Goal: Information Seeking & Learning: Learn about a topic

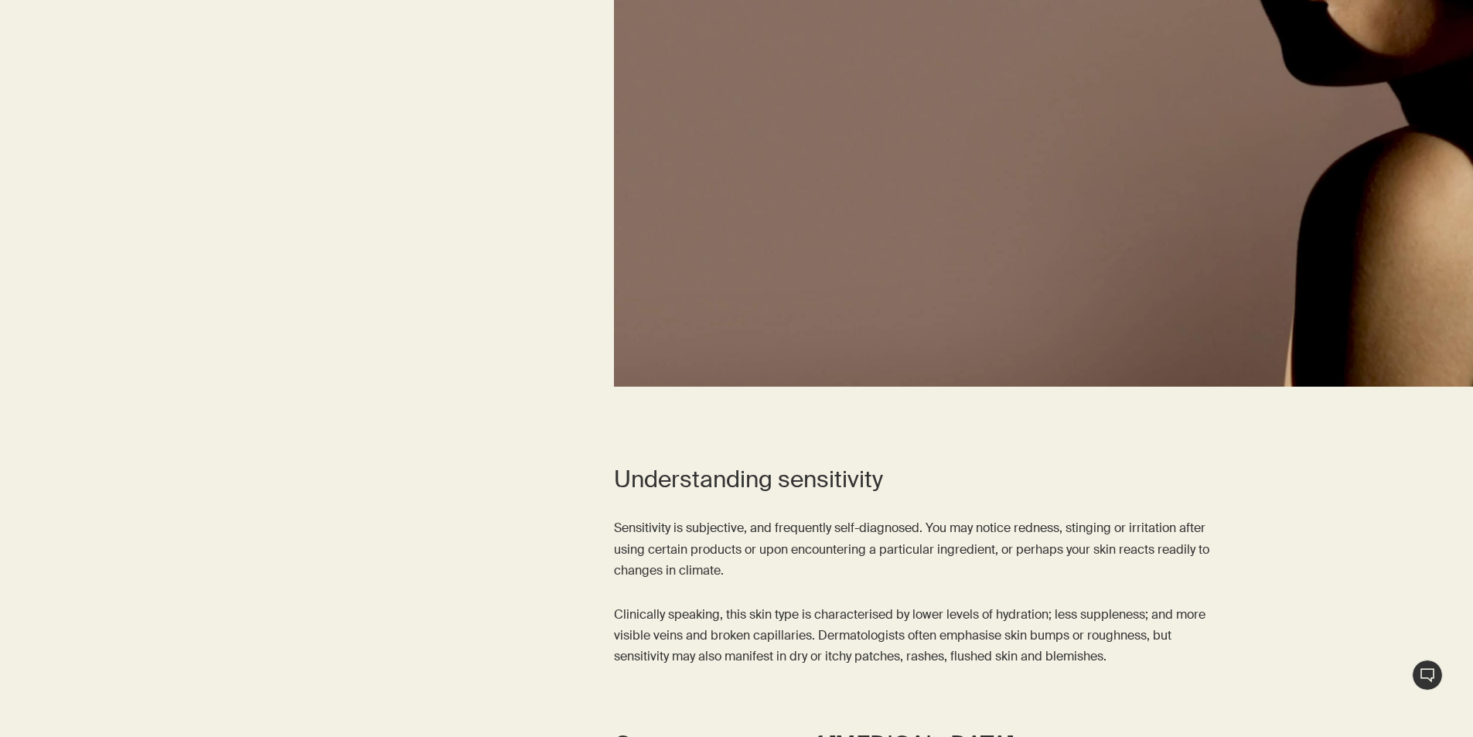
scroll to position [1005, 0]
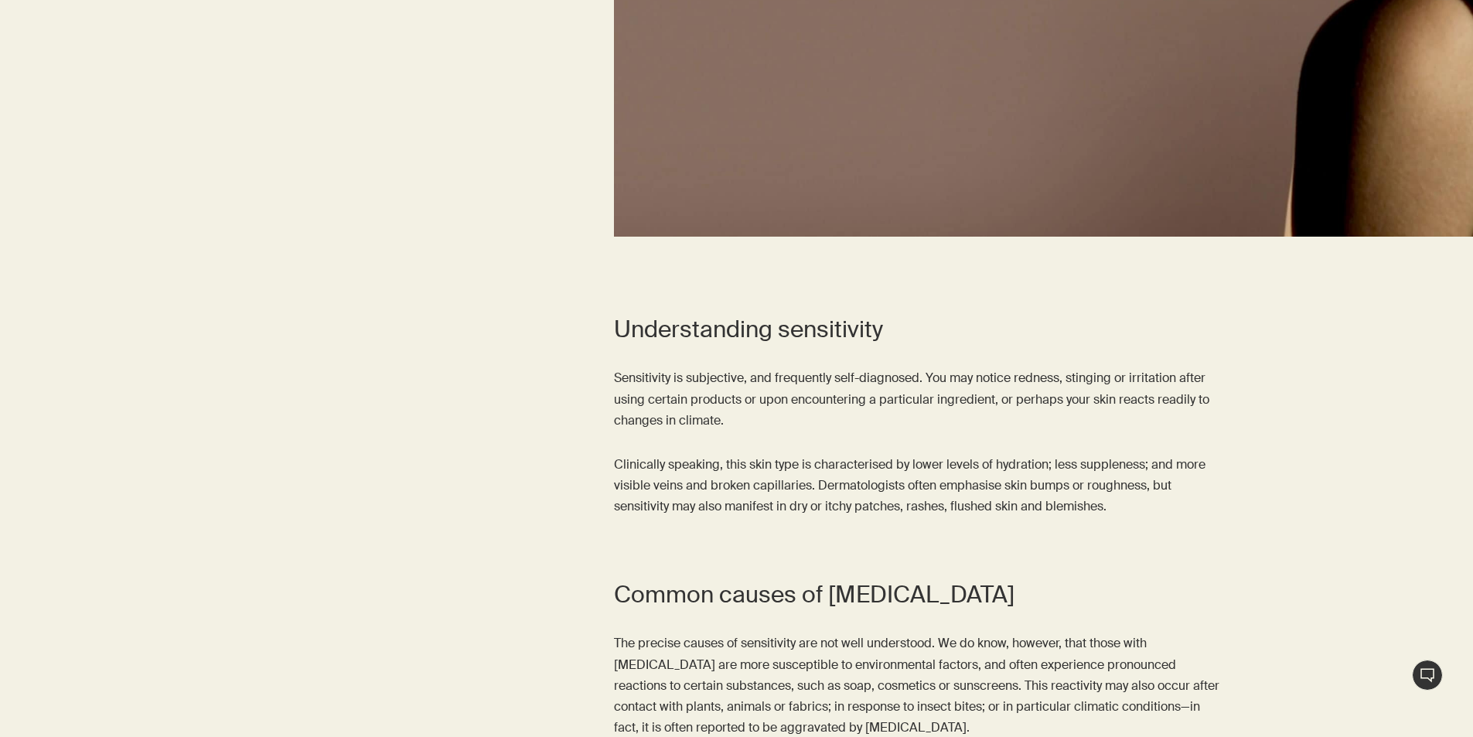
drag, startPoint x: 603, startPoint y: 370, endPoint x: 1130, endPoint y: 526, distance: 550.1
click at [1130, 526] on div "Understanding sensitivity Sensitivity is subjective, and frequently self-diagno…" at bounding box center [736, 427] width 1473 height 227
click at [843, 480] on p "Clinically speaking, this skin type is characterised by lower levels of hydrati…" at bounding box center [921, 485] width 614 height 63
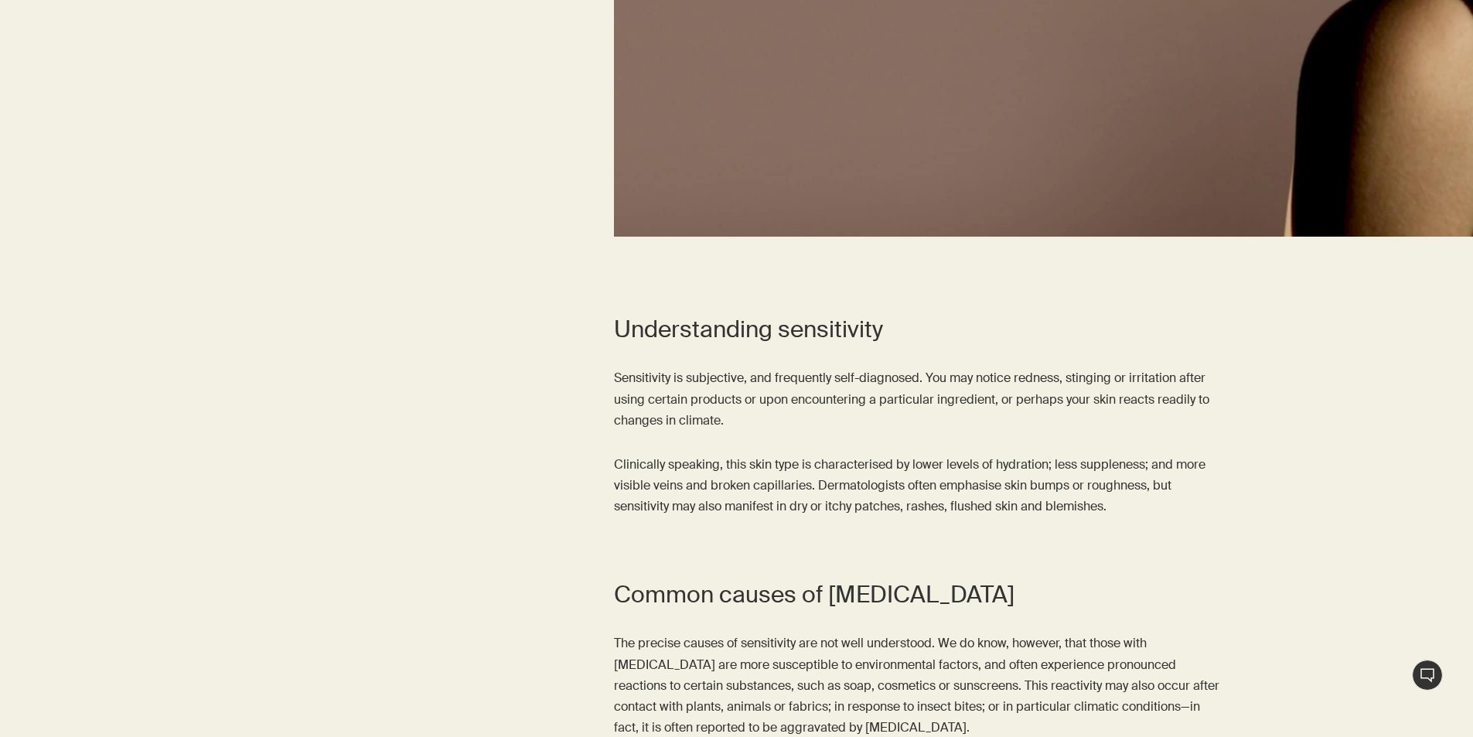
click at [852, 499] on p "Clinically speaking, this skin type is characterised by lower levels of hydrati…" at bounding box center [921, 485] width 614 height 63
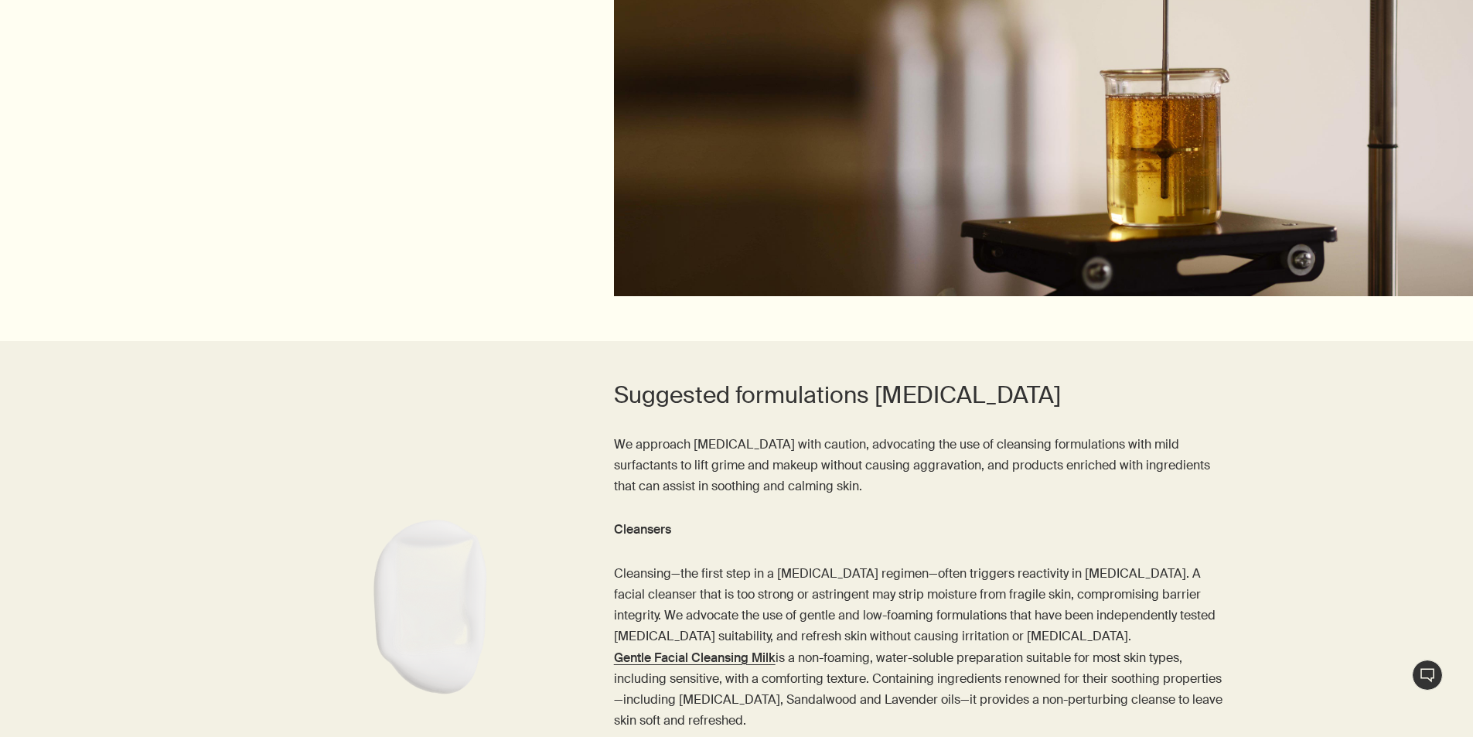
scroll to position [3866, 0]
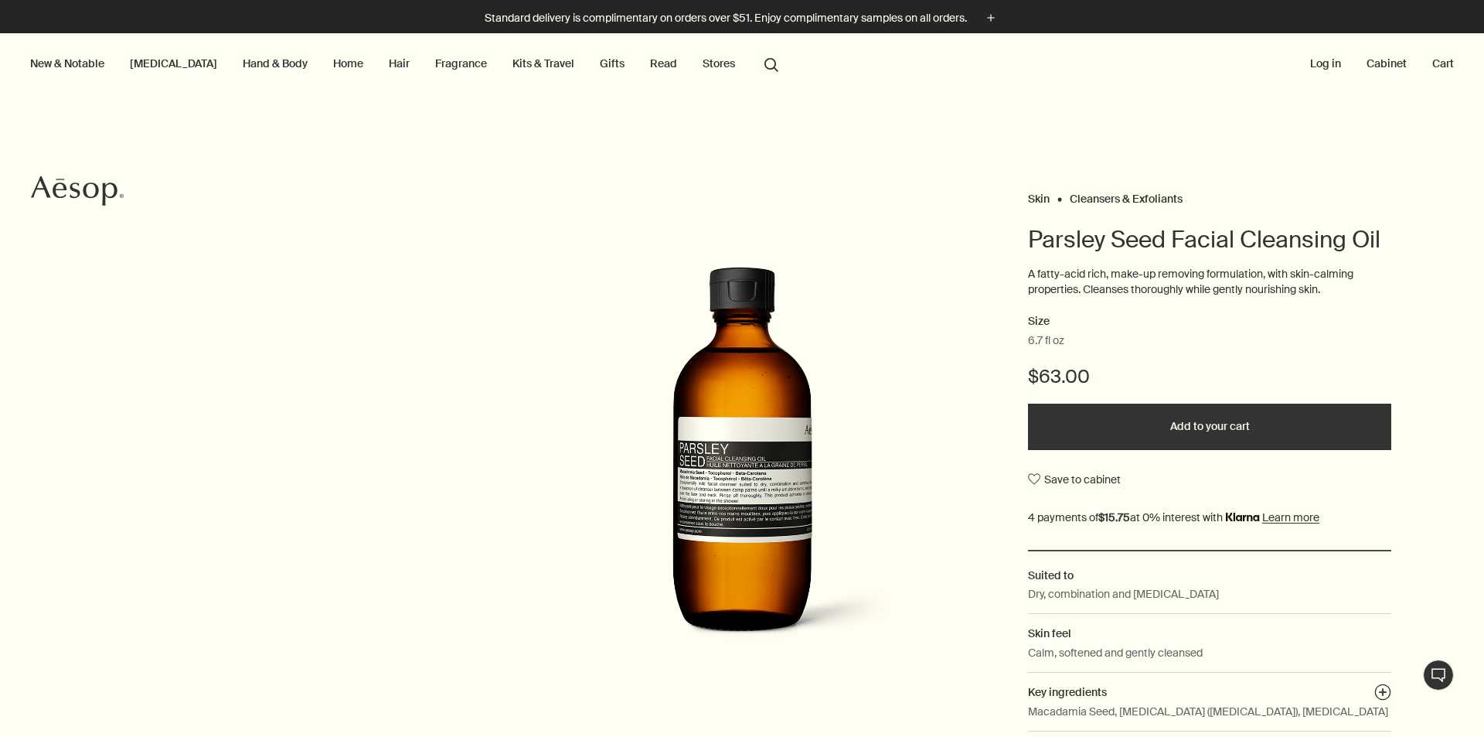
drag, startPoint x: 838, startPoint y: 430, endPoint x: 839, endPoint y: 438, distance: 7.8
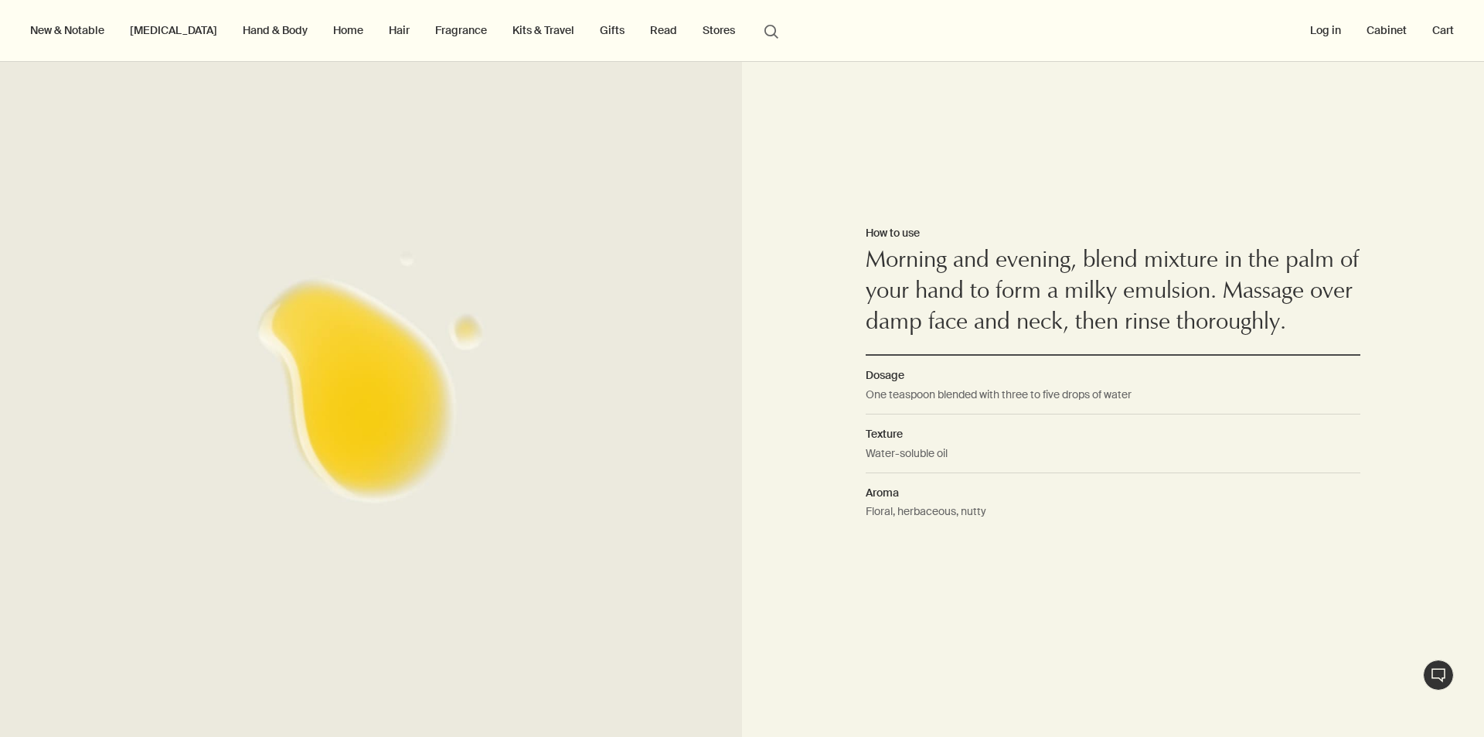
scroll to position [1005, 0]
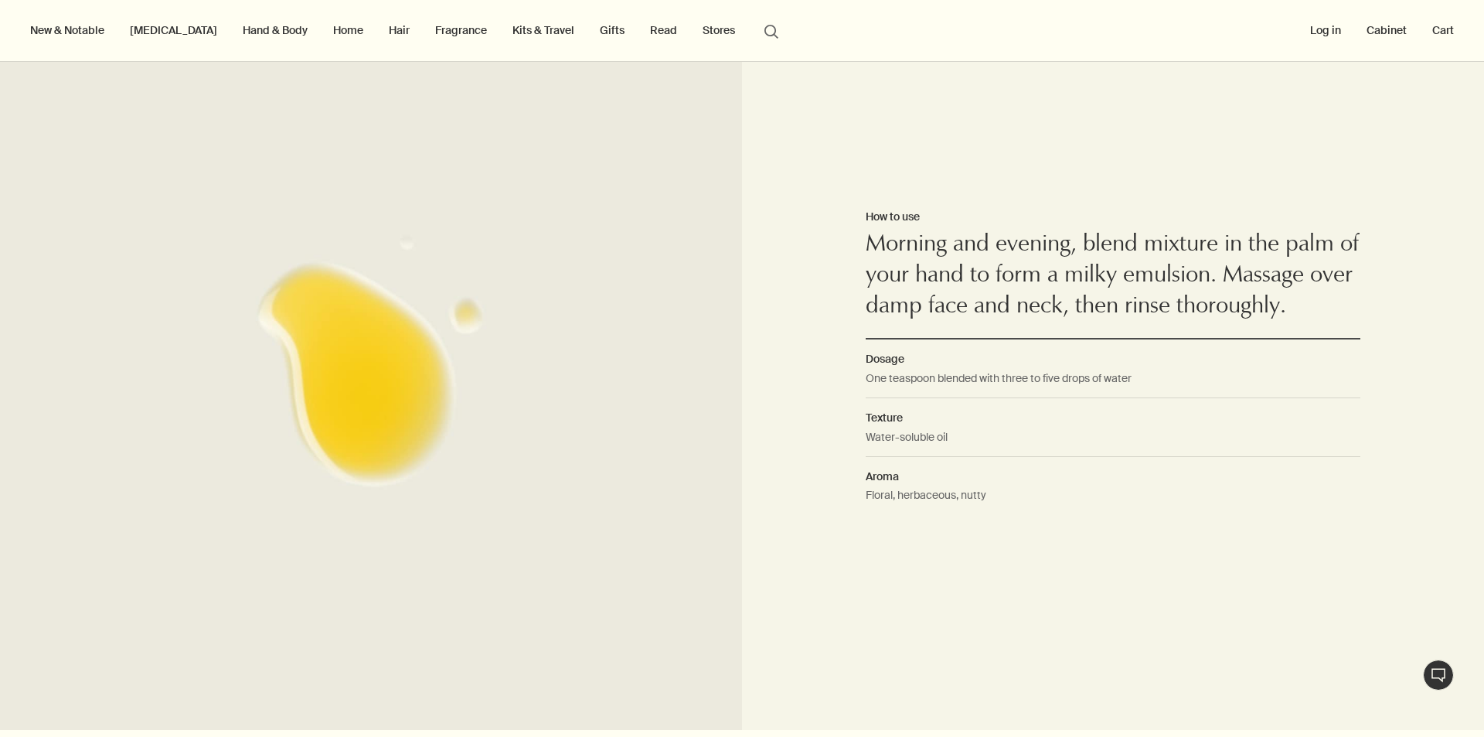
click at [911, 378] on dd "One teaspoon blended with three to five drops of water" at bounding box center [1113, 384] width 495 height 29
drag, startPoint x: 911, startPoint y: 378, endPoint x: 922, endPoint y: 378, distance: 11.6
click at [912, 379] on dd "One teaspoon blended with three to five drops of water" at bounding box center [1113, 384] width 495 height 29
click at [1041, 382] on dd "One teaspoon blended with three to five drops of water" at bounding box center [1113, 384] width 495 height 29
drag, startPoint x: 956, startPoint y: 497, endPoint x: 1040, endPoint y: 503, distance: 84.4
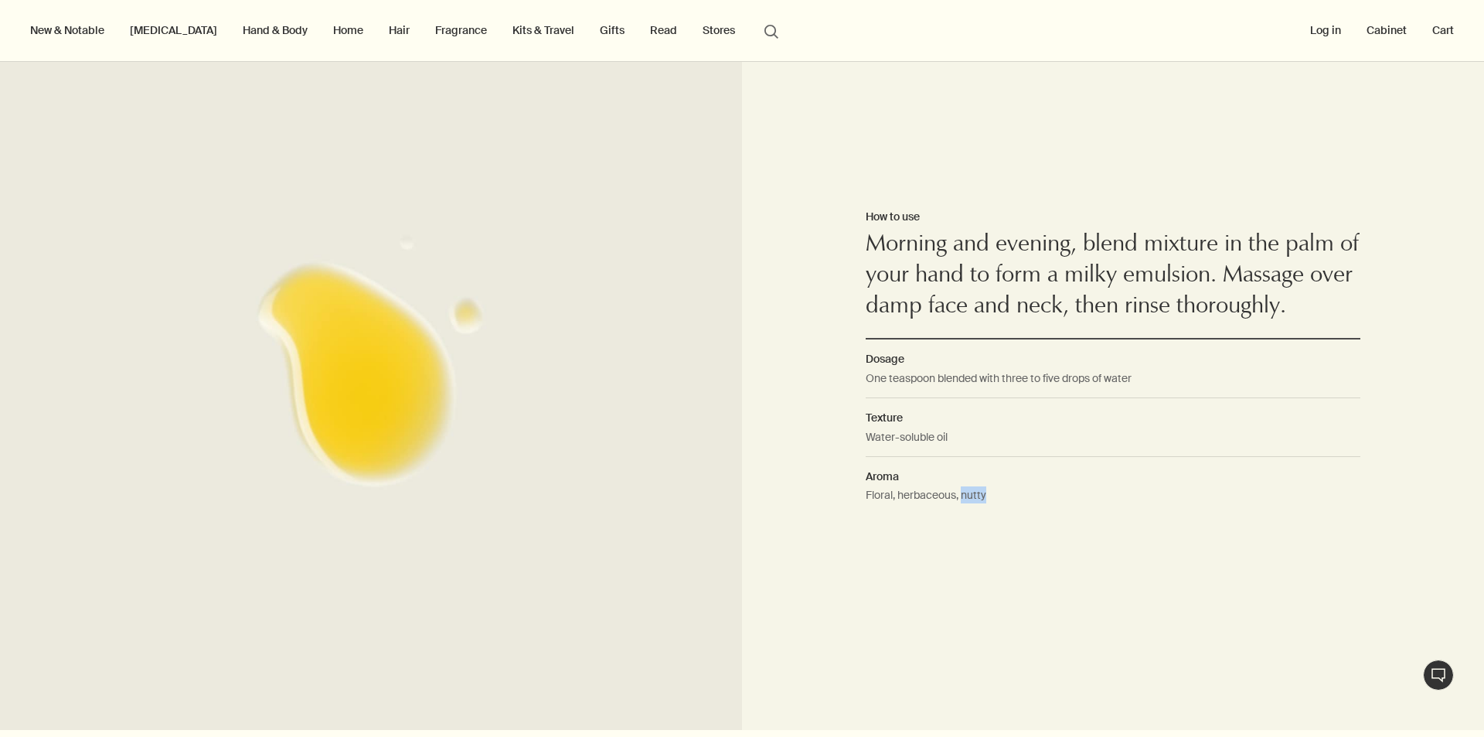
click at [1040, 503] on dd "Floral, herbaceous, nutty" at bounding box center [1113, 500] width 495 height 28
click at [1041, 503] on dd "Floral, herbaceous, nutty" at bounding box center [1113, 500] width 495 height 28
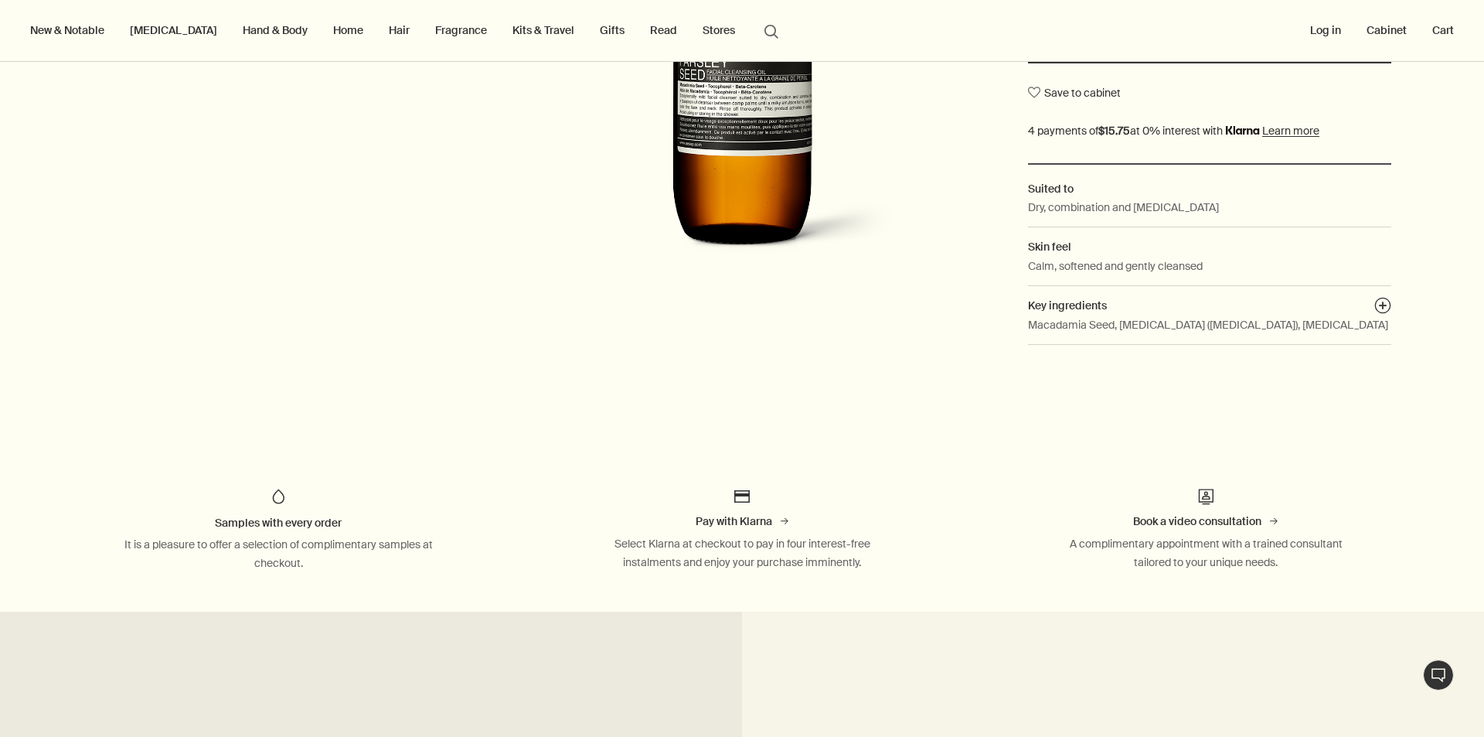
scroll to position [541, 0]
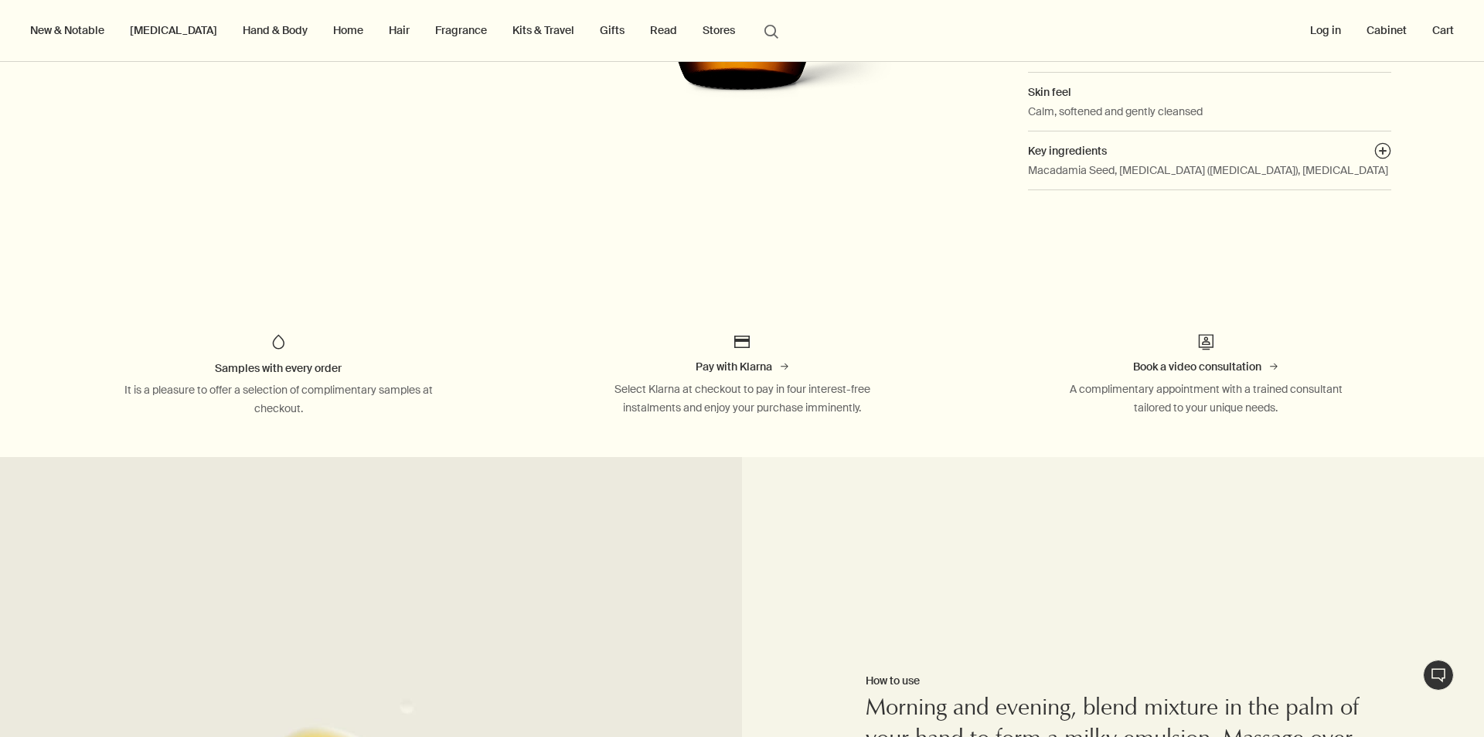
click at [279, 410] on div "It is a pleasure to offer a selection of complimentary samples at checkout." at bounding box center [278, 399] width 309 height 37
click at [279, 411] on div "It is a pleasure to offer a selection of complimentary samples at checkout." at bounding box center [278, 399] width 309 height 37
click at [390, 416] on div "It is a pleasure to offer a selection of complimentary samples at checkout." at bounding box center [278, 399] width 309 height 37
drag, startPoint x: 122, startPoint y: 390, endPoint x: 408, endPoint y: 421, distance: 287.8
click at [408, 421] on aside "Samples with every order It is a pleasure to offer a selection of complimentary…" at bounding box center [742, 375] width 1484 height 163
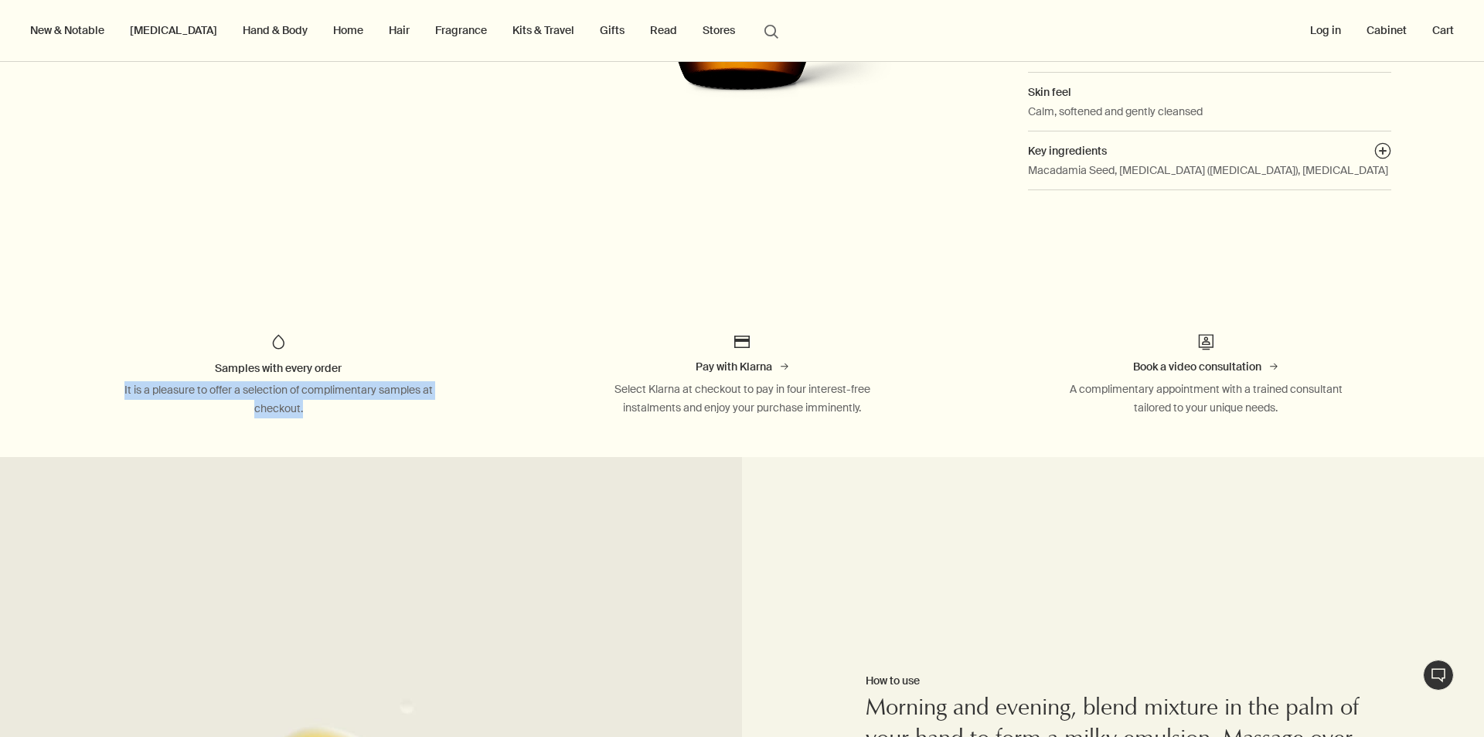
click at [409, 422] on aside "Samples with every order It is a pleasure to offer a selection of complimentary…" at bounding box center [742, 375] width 1484 height 163
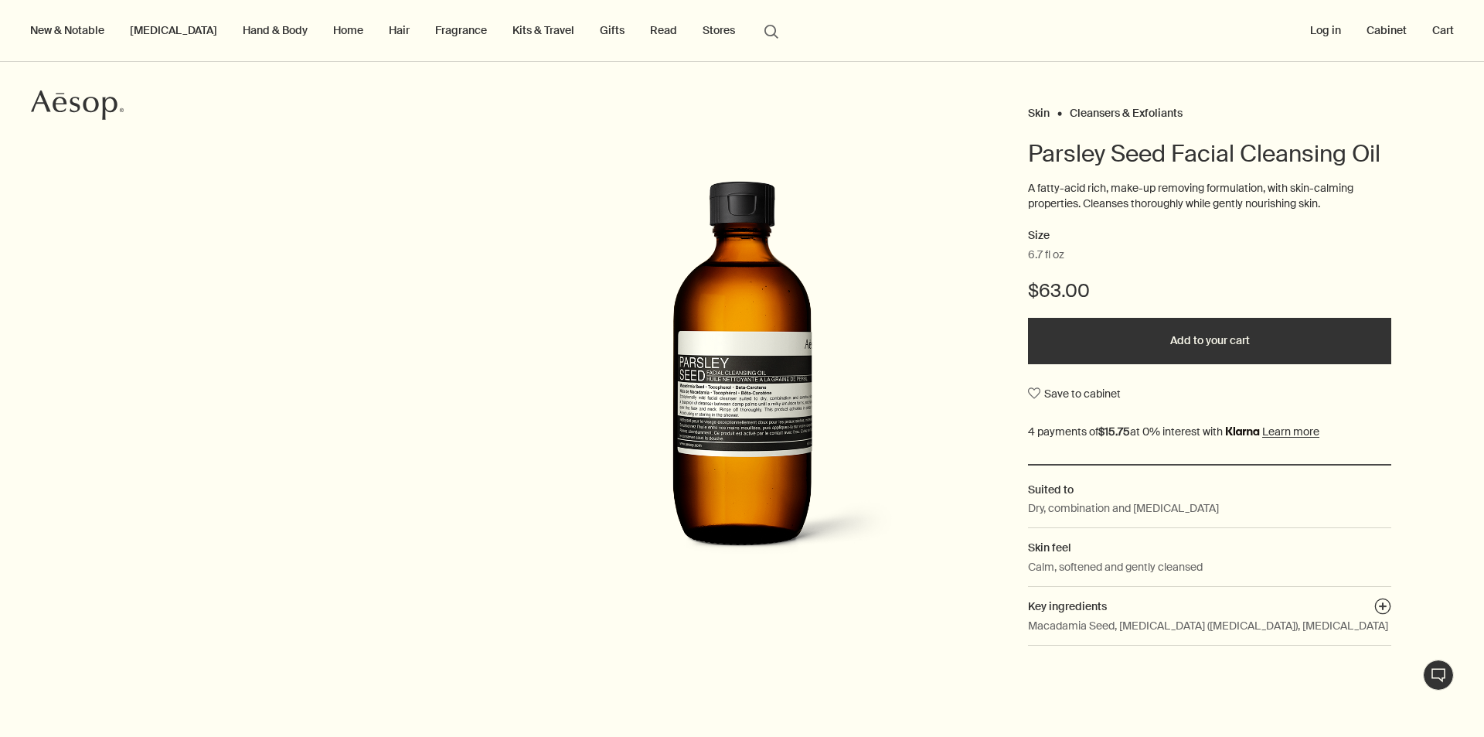
scroll to position [0, 0]
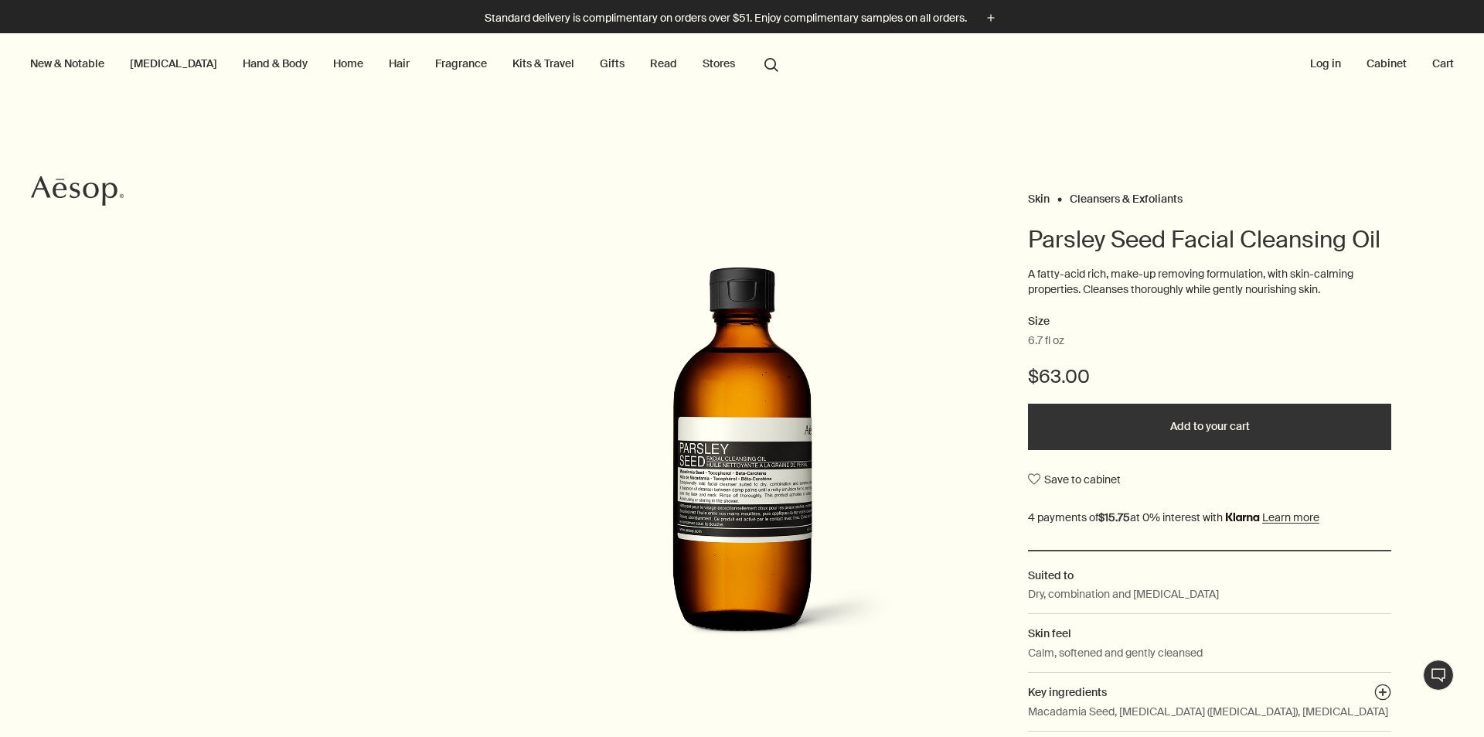
click at [60, 64] on button "New & Notable" at bounding box center [67, 63] width 80 height 20
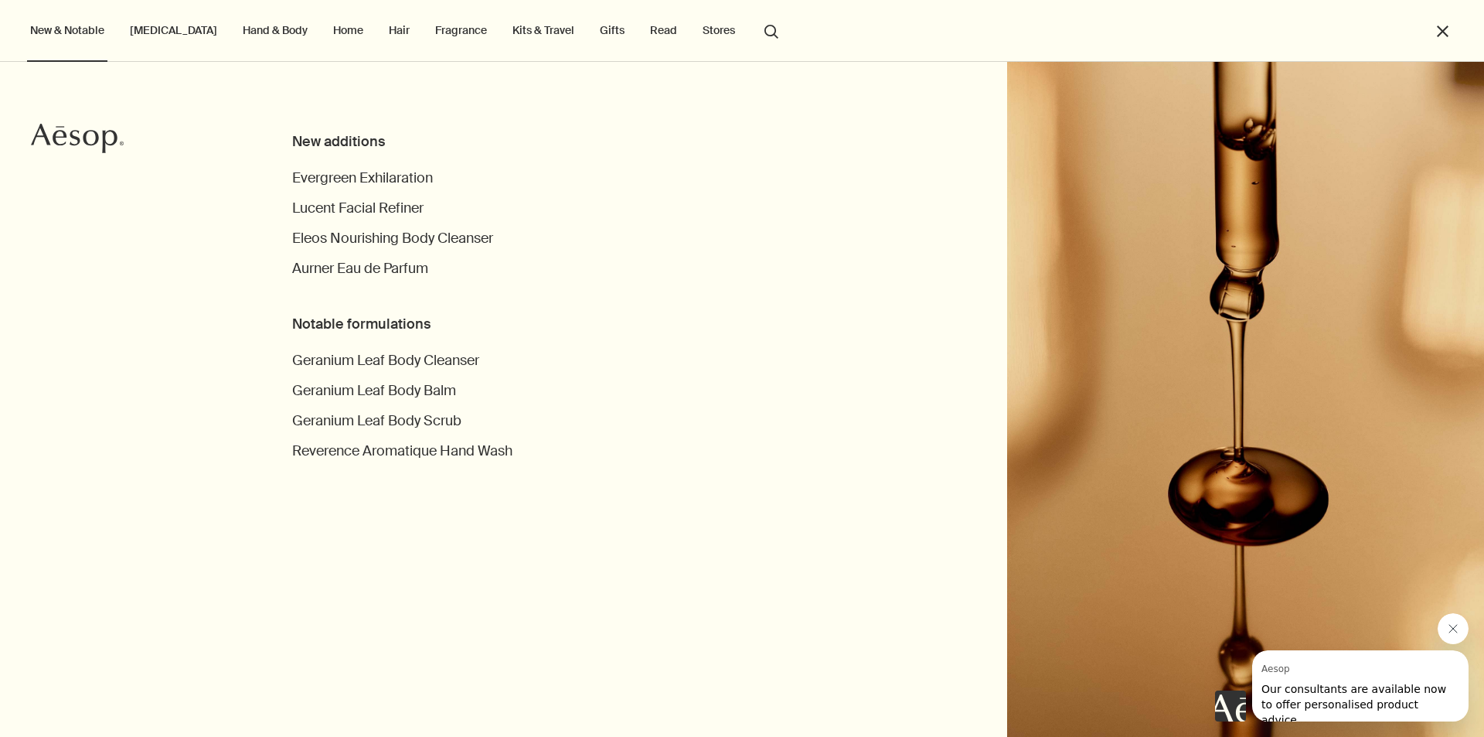
click at [436, 34] on link "Fragrance" at bounding box center [461, 30] width 58 height 20
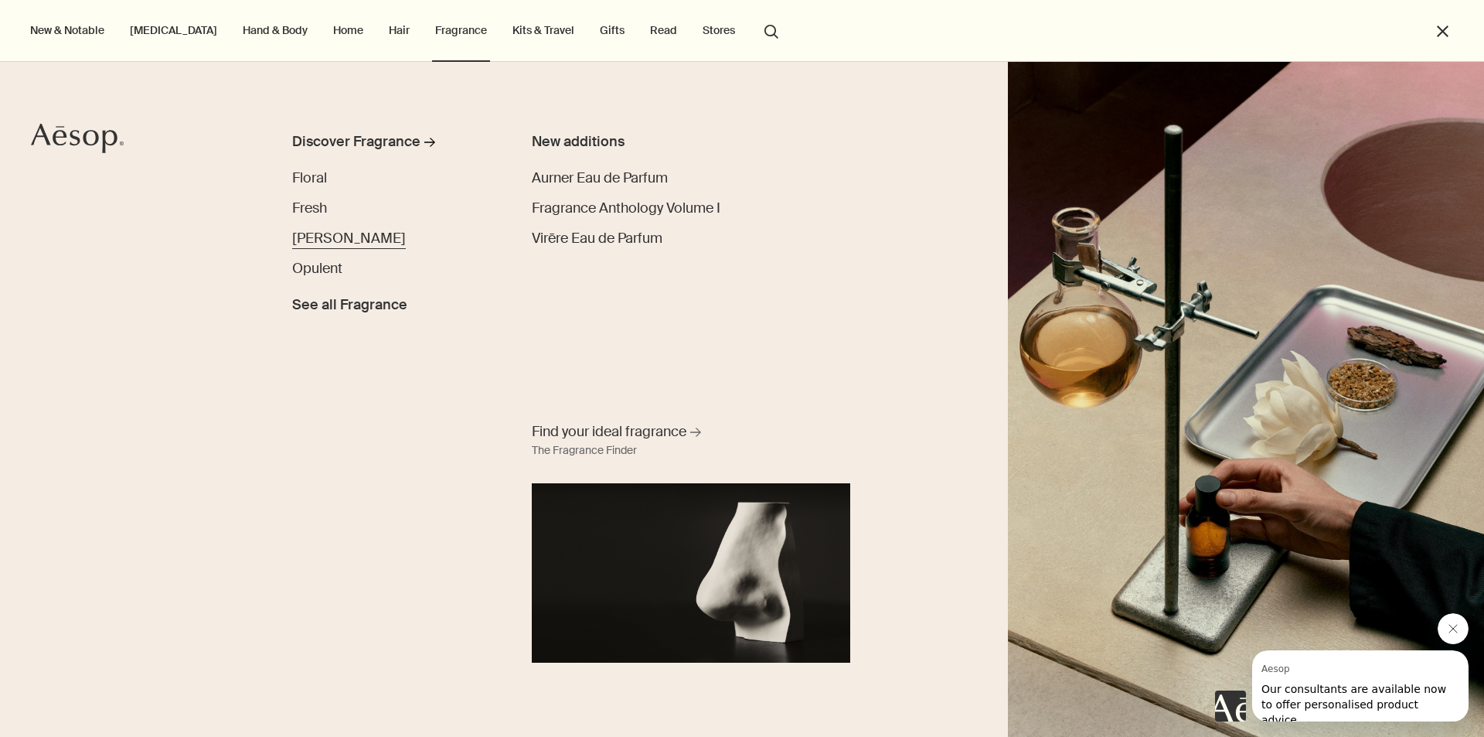
click at [321, 235] on span "Woody" at bounding box center [349, 238] width 114 height 19
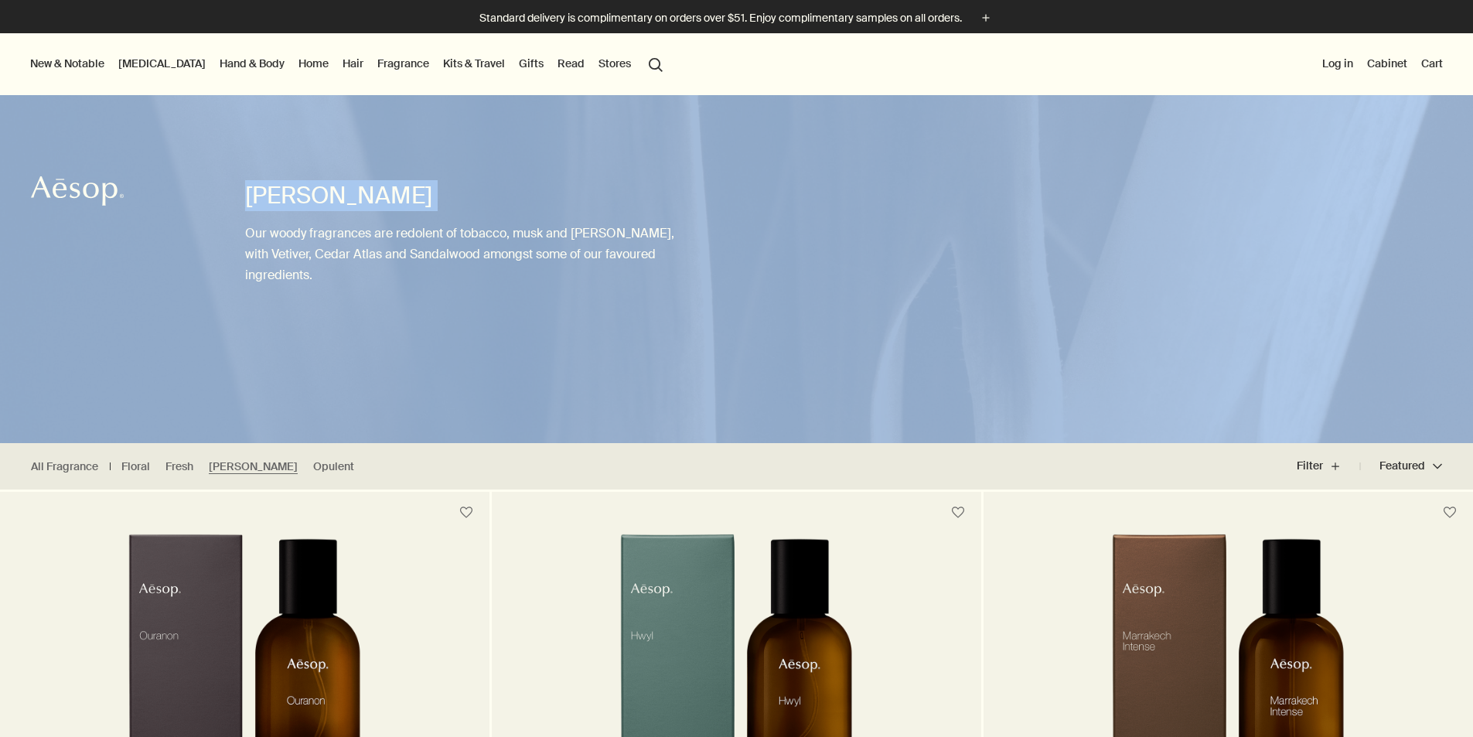
drag, startPoint x: 245, startPoint y: 231, endPoint x: 690, endPoint y: 259, distance: 445.4
click at [690, 259] on div "Woody Our woody fragrances are redolent of tobacco, musk and moss, with Vetiver…" at bounding box center [736, 240] width 1473 height 406
click at [690, 259] on img at bounding box center [736, 240] width 1473 height 406
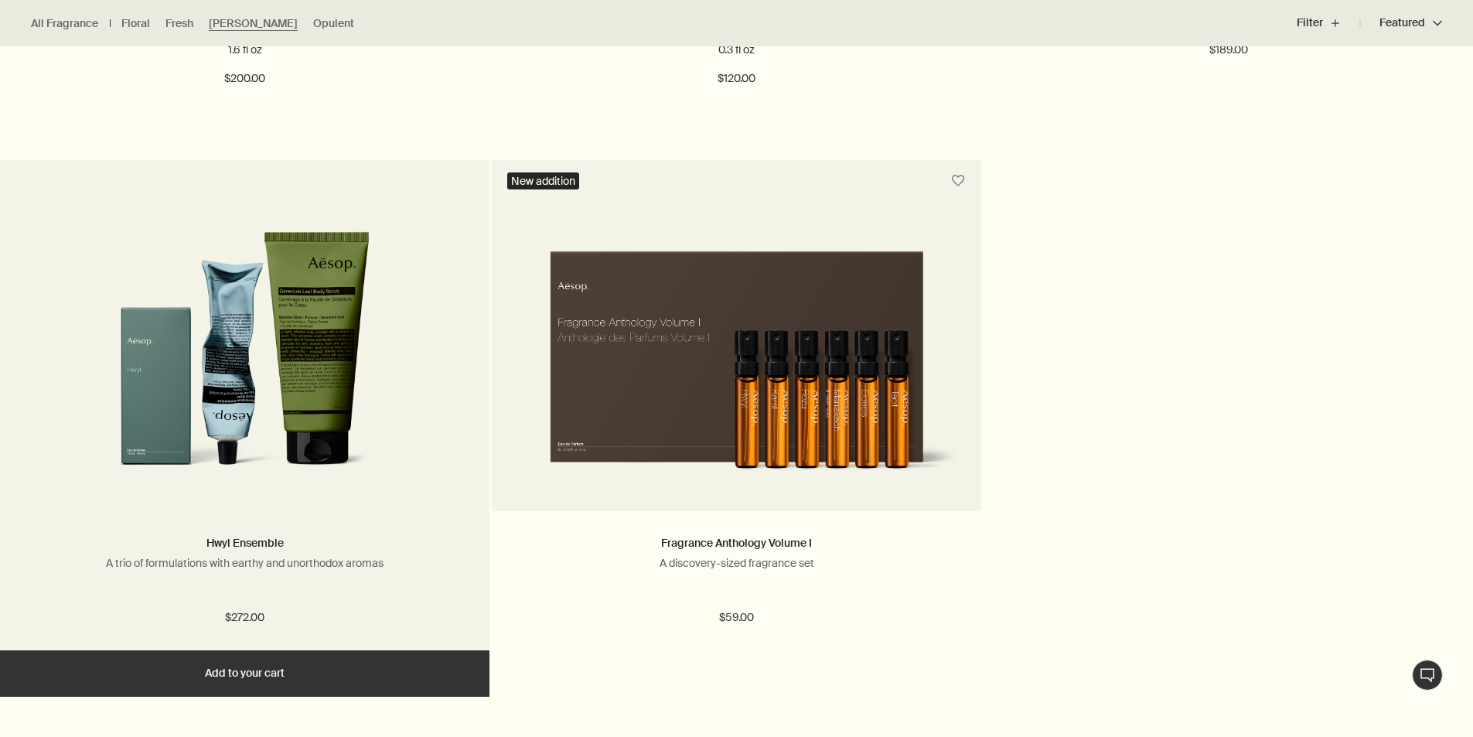
scroll to position [1469, 0]
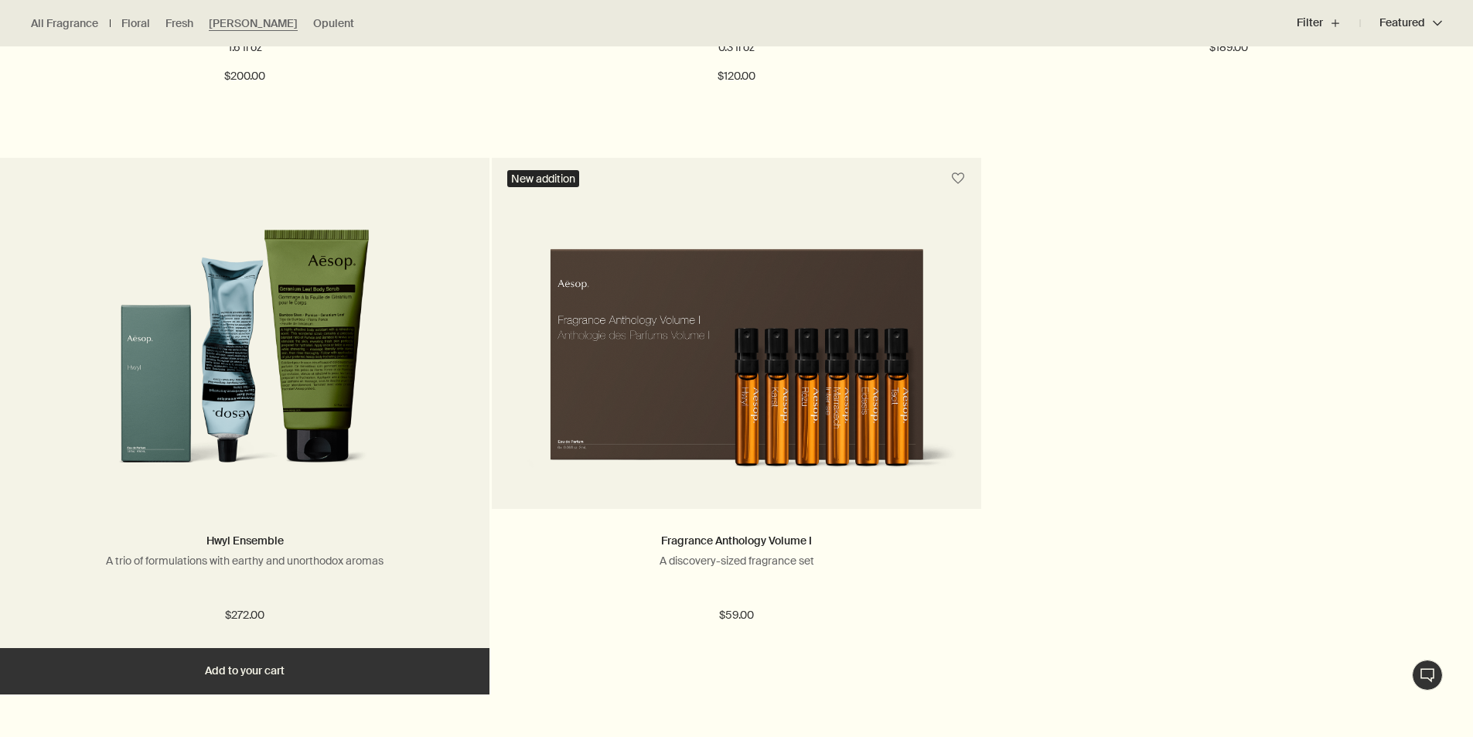
click at [227, 383] on img at bounding box center [245, 342] width 252 height 286
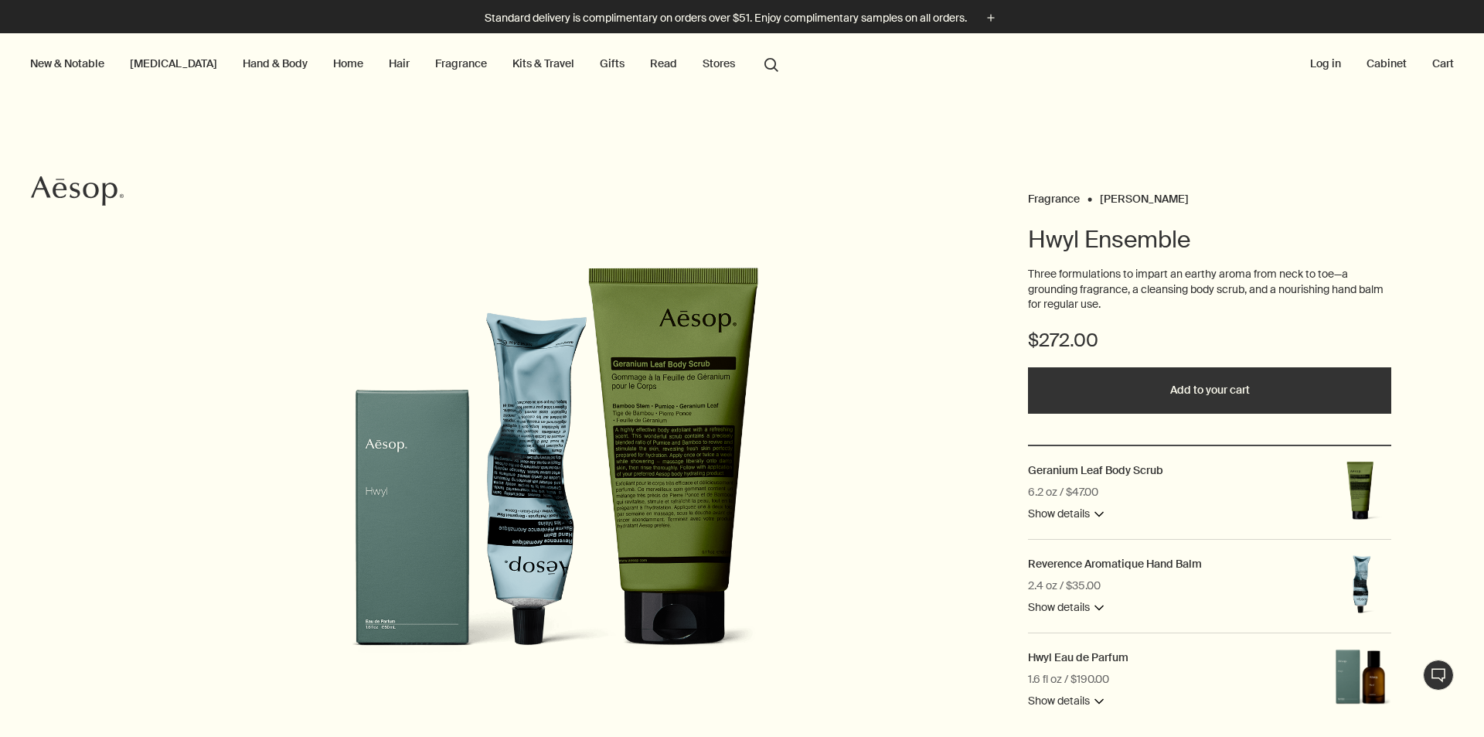
click at [1140, 285] on p "Three formulations to impart an earthy aroma from neck to toe—a grounding fragr…" at bounding box center [1209, 290] width 363 height 46
click at [1127, 303] on p "Three formulations to impart an earthy aroma from neck to toe—a grounding fragr…" at bounding box center [1209, 290] width 363 height 46
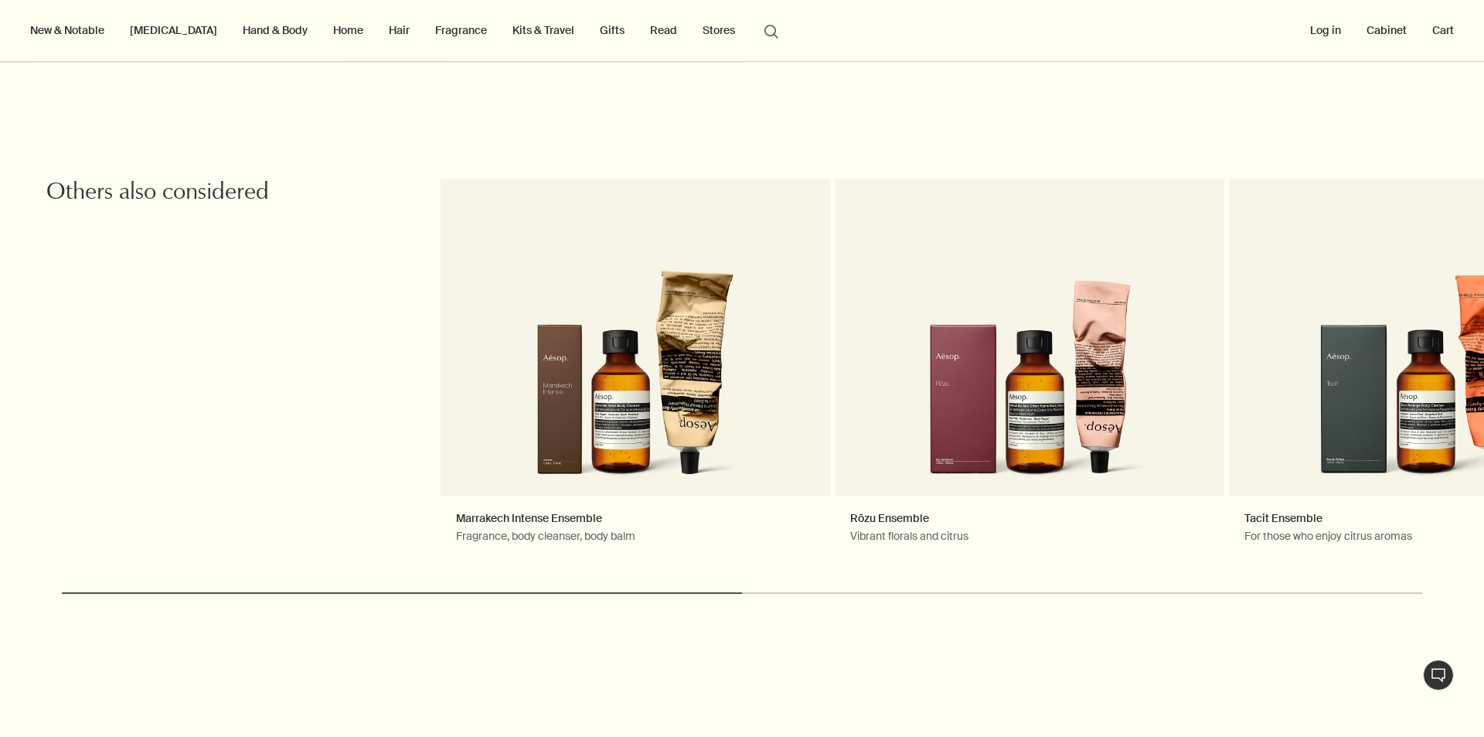
scroll to position [1701, 0]
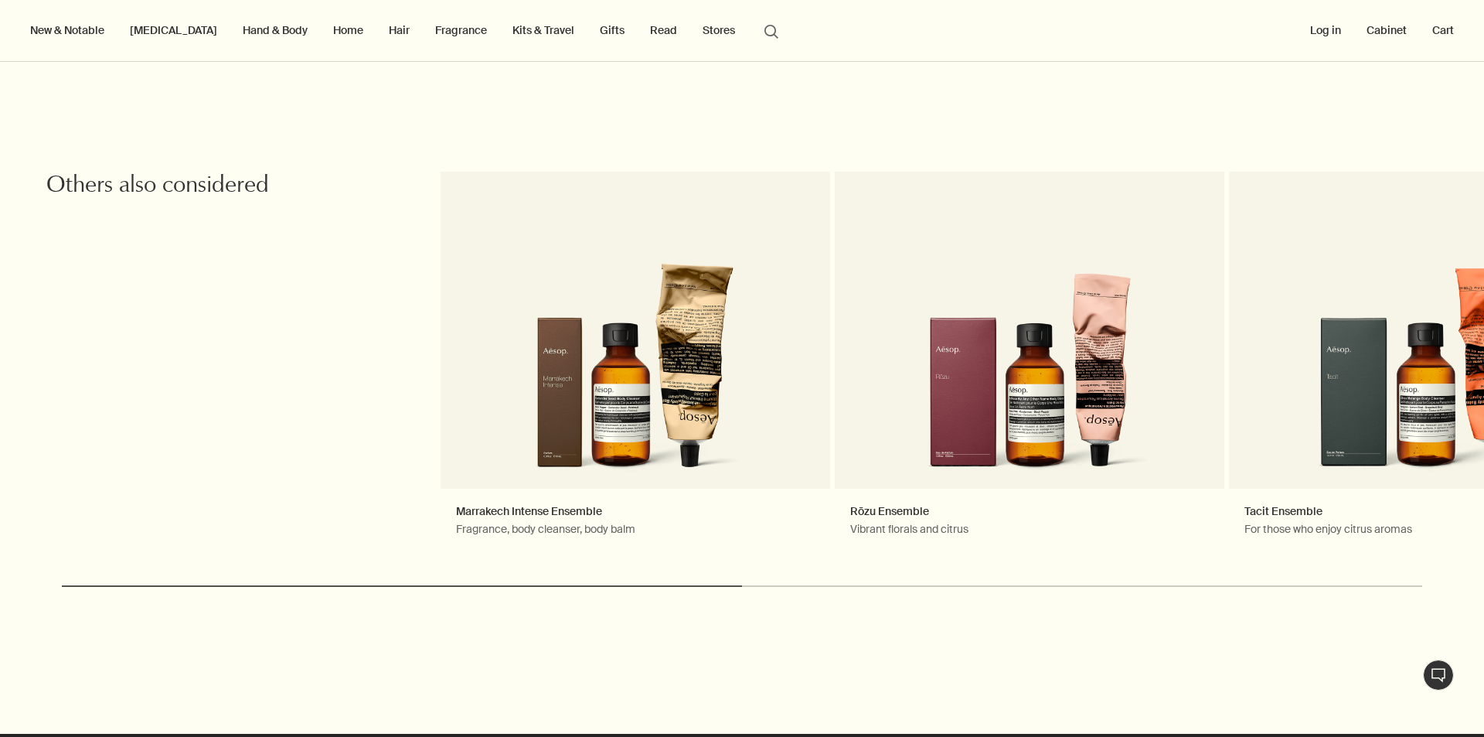
drag, startPoint x: 568, startPoint y: 584, endPoint x: 653, endPoint y: 578, distance: 85.3
click at [653, 578] on div "chevron Others also considered Marrakech Intense Ensemble Fragrance, body clean…" at bounding box center [742, 392] width 1484 height 451
drag, startPoint x: 692, startPoint y: 584, endPoint x: 719, endPoint y: 584, distance: 27.1
click at [713, 584] on div "chevron Others also considered Marrakech Intense Ensemble Fragrance, body clean…" at bounding box center [742, 392] width 1484 height 451
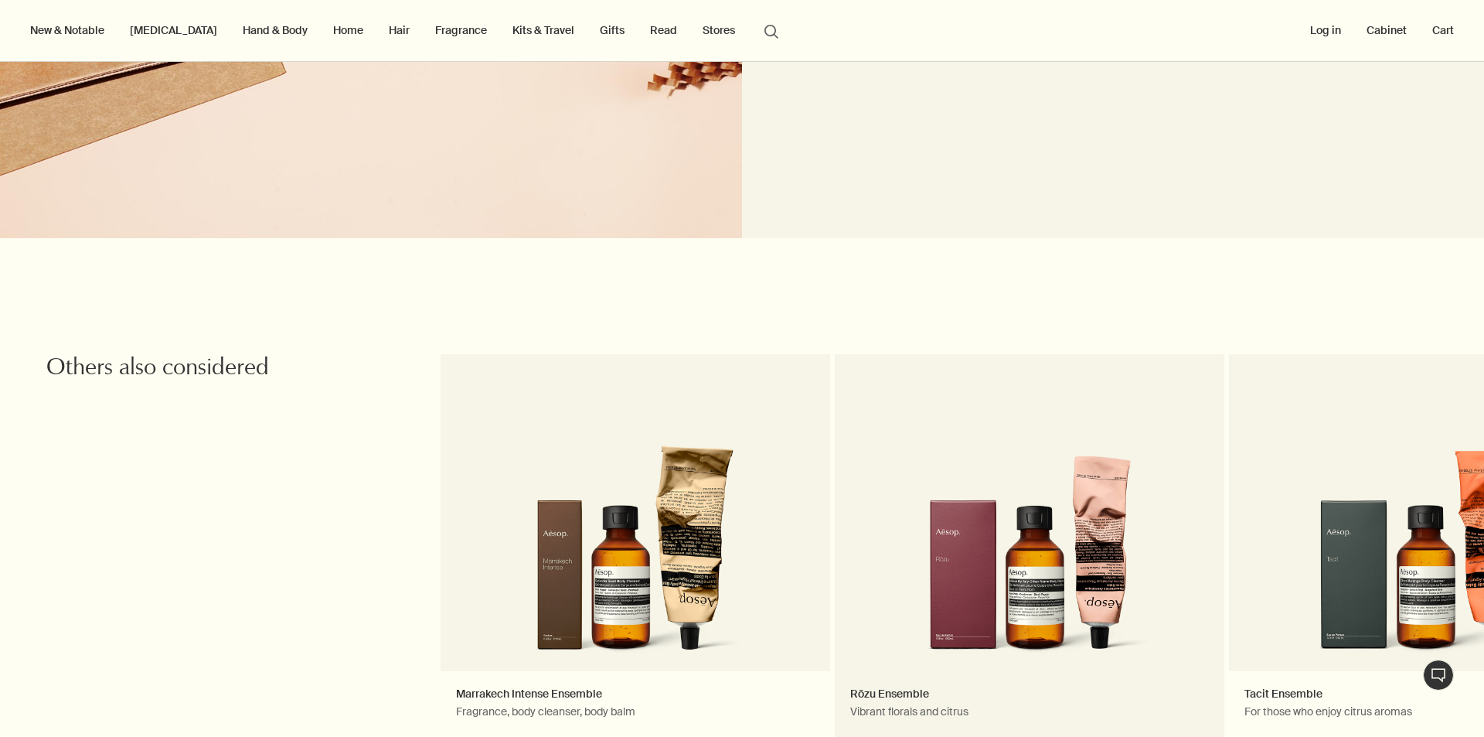
scroll to position [1778, 0]
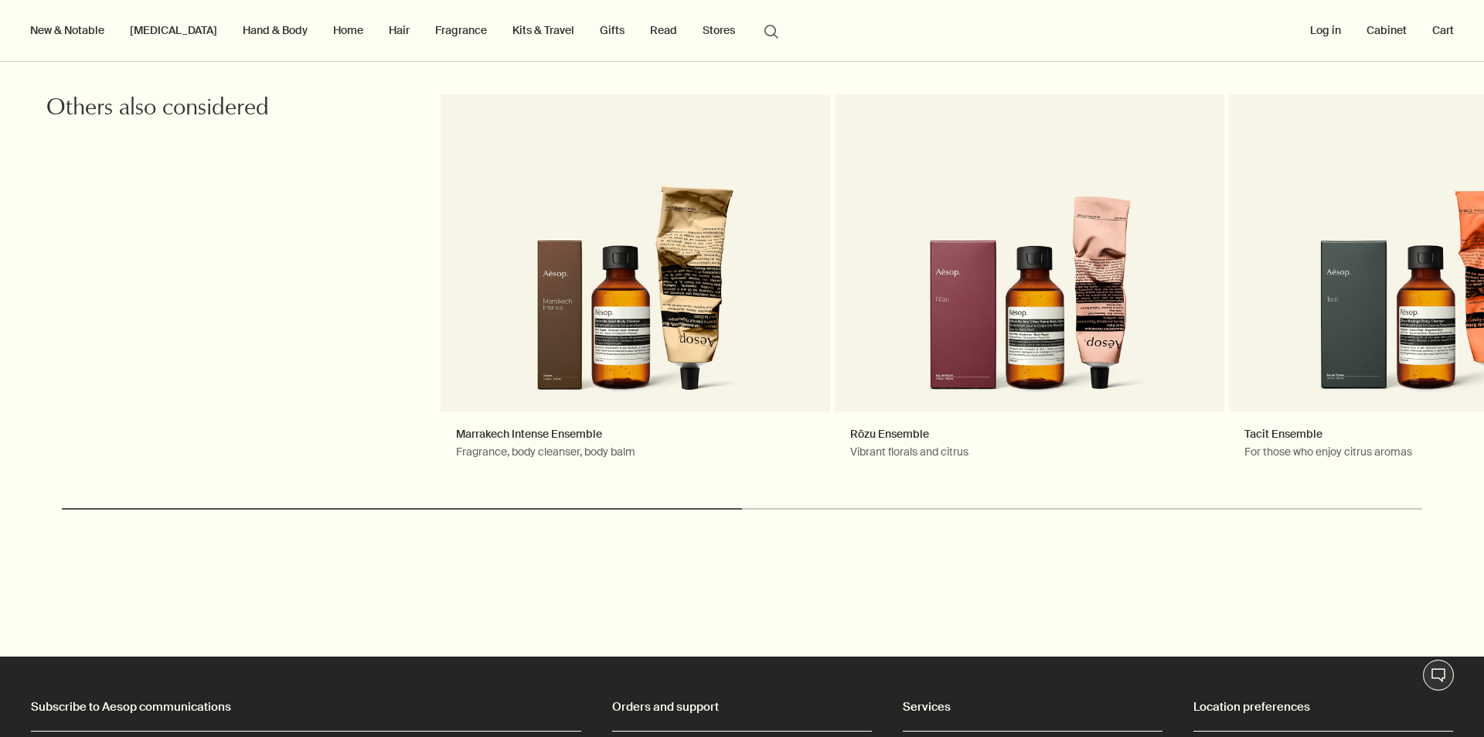
click at [733, 502] on div "chevron Others also considered Marrakech Intense Ensemble Fragrance, body clean…" at bounding box center [742, 315] width 1484 height 451
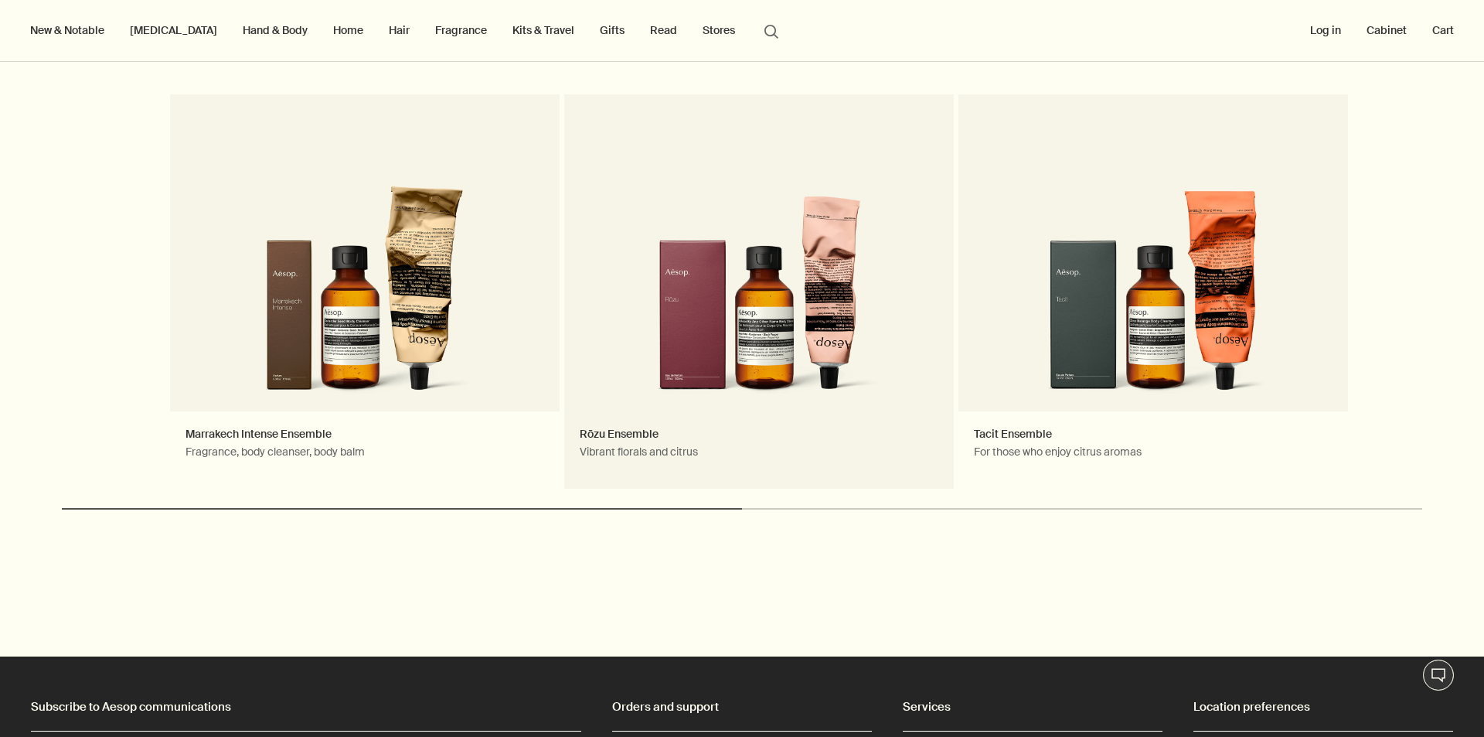
drag, startPoint x: 1075, startPoint y: 276, endPoint x: 287, endPoint y: 302, distance: 789.0
click at [564, 301] on link "Rōzu Ensemble Vibrant florals and citrus" at bounding box center [759, 291] width 390 height 394
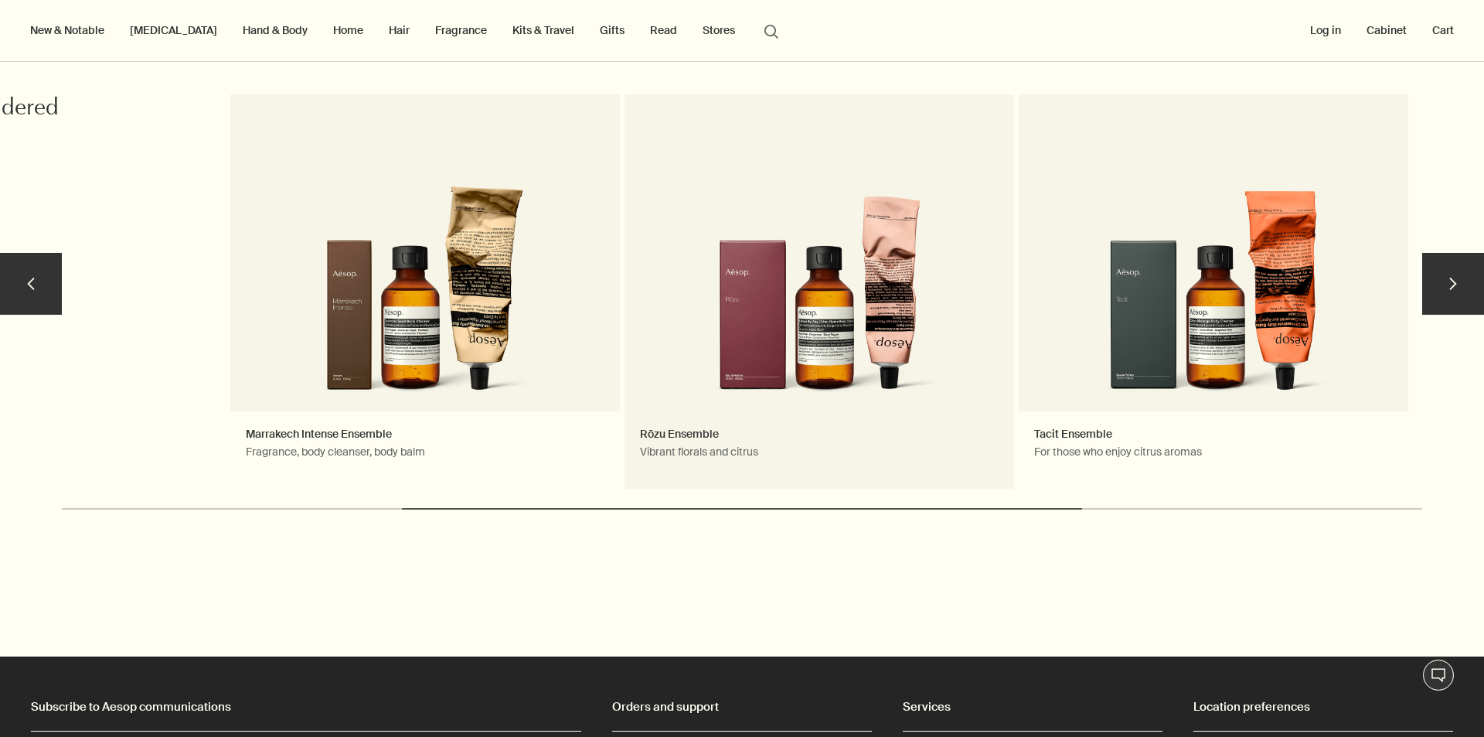
drag, startPoint x: 1213, startPoint y: 363, endPoint x: 850, endPoint y: 353, distance: 363.5
click at [891, 356] on div "Others also considered Marrakech Intense Ensemble Fragrance, body cleanser, bod…" at bounding box center [624, 291] width 1577 height 394
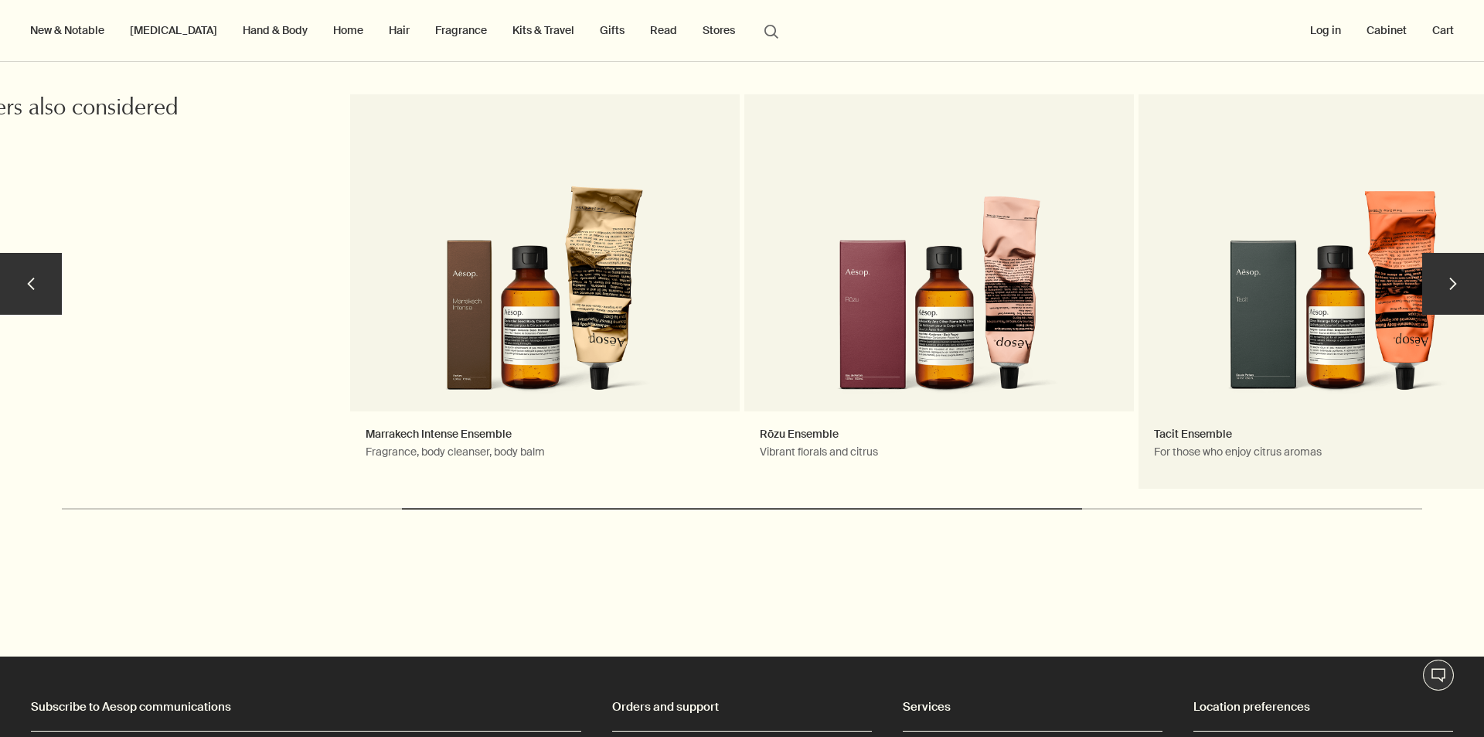
drag, startPoint x: 761, startPoint y: 349, endPoint x: 1412, endPoint y: 338, distance: 651.1
click at [1134, 351] on link "Rōzu Ensemble Vibrant florals and citrus" at bounding box center [940, 291] width 390 height 394
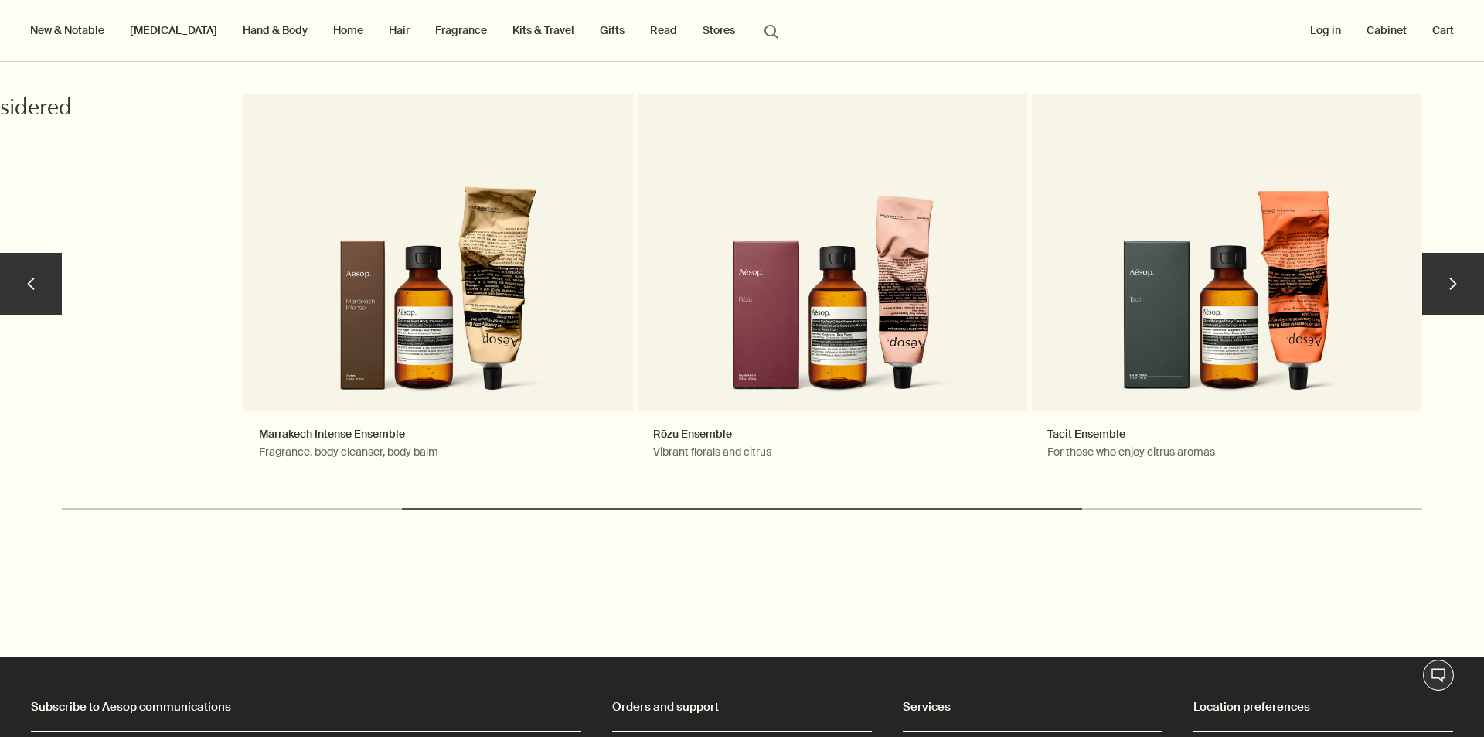
click at [1450, 282] on button "chevron" at bounding box center [1454, 284] width 62 height 62
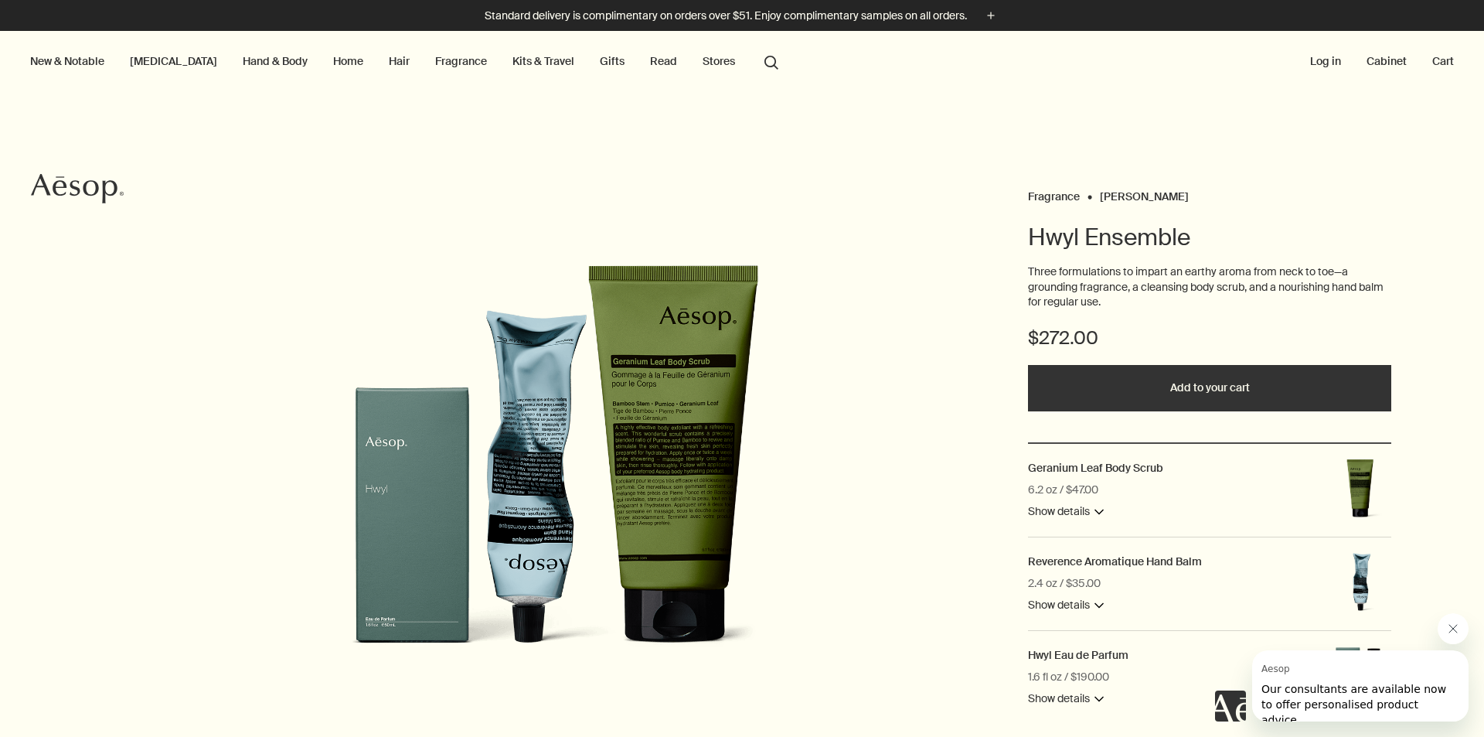
scroll to position [0, 0]
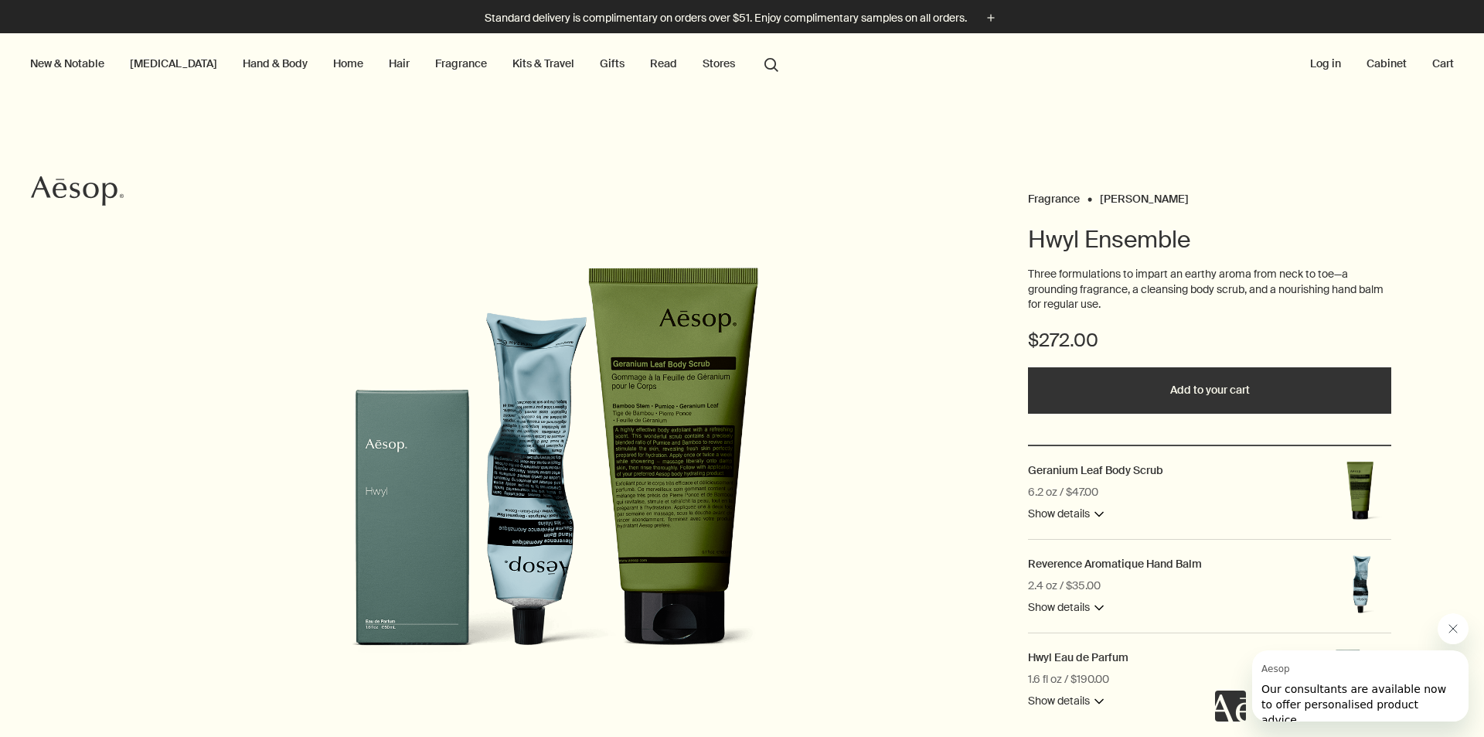
click at [1450, 635] on button "Close message from Aesop" at bounding box center [1453, 628] width 31 height 31
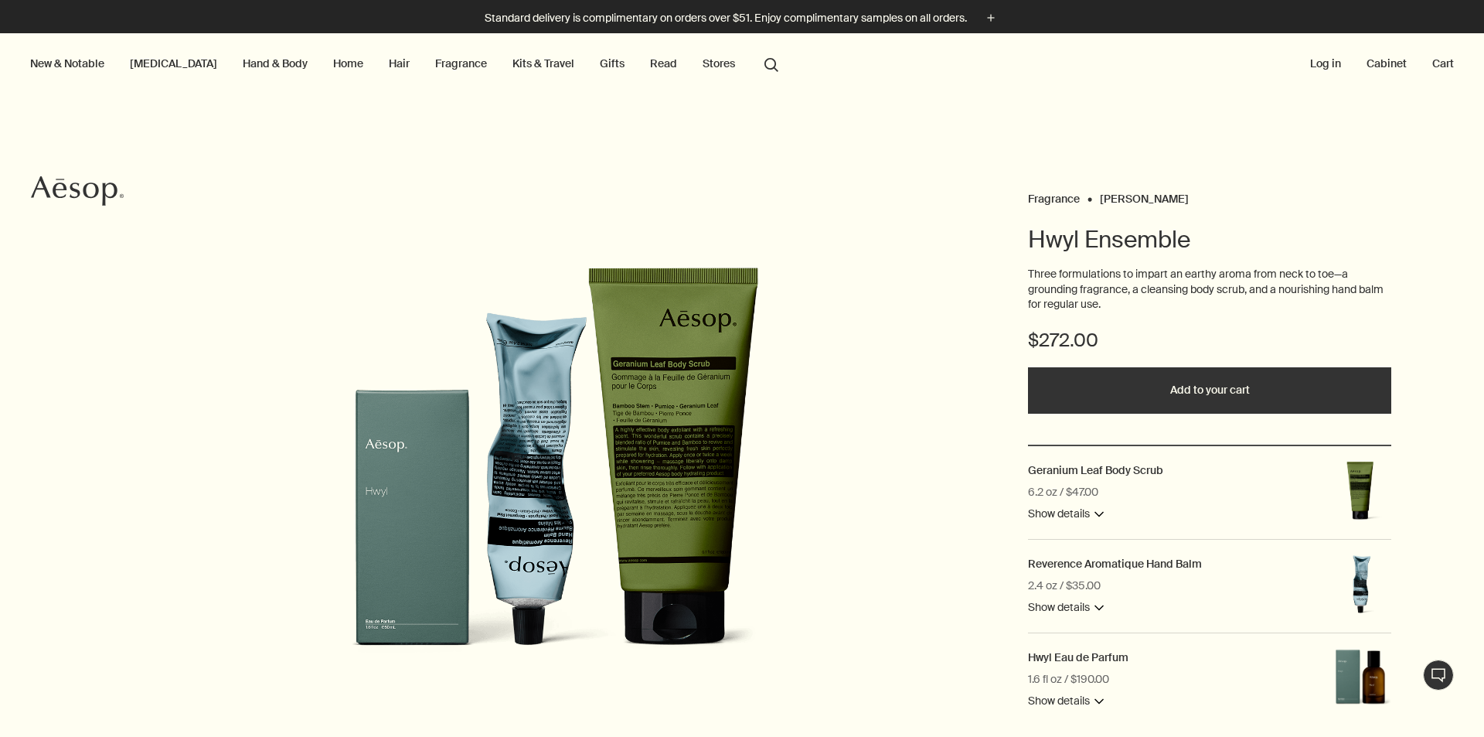
click at [330, 71] on link "Home" at bounding box center [348, 63] width 36 height 20
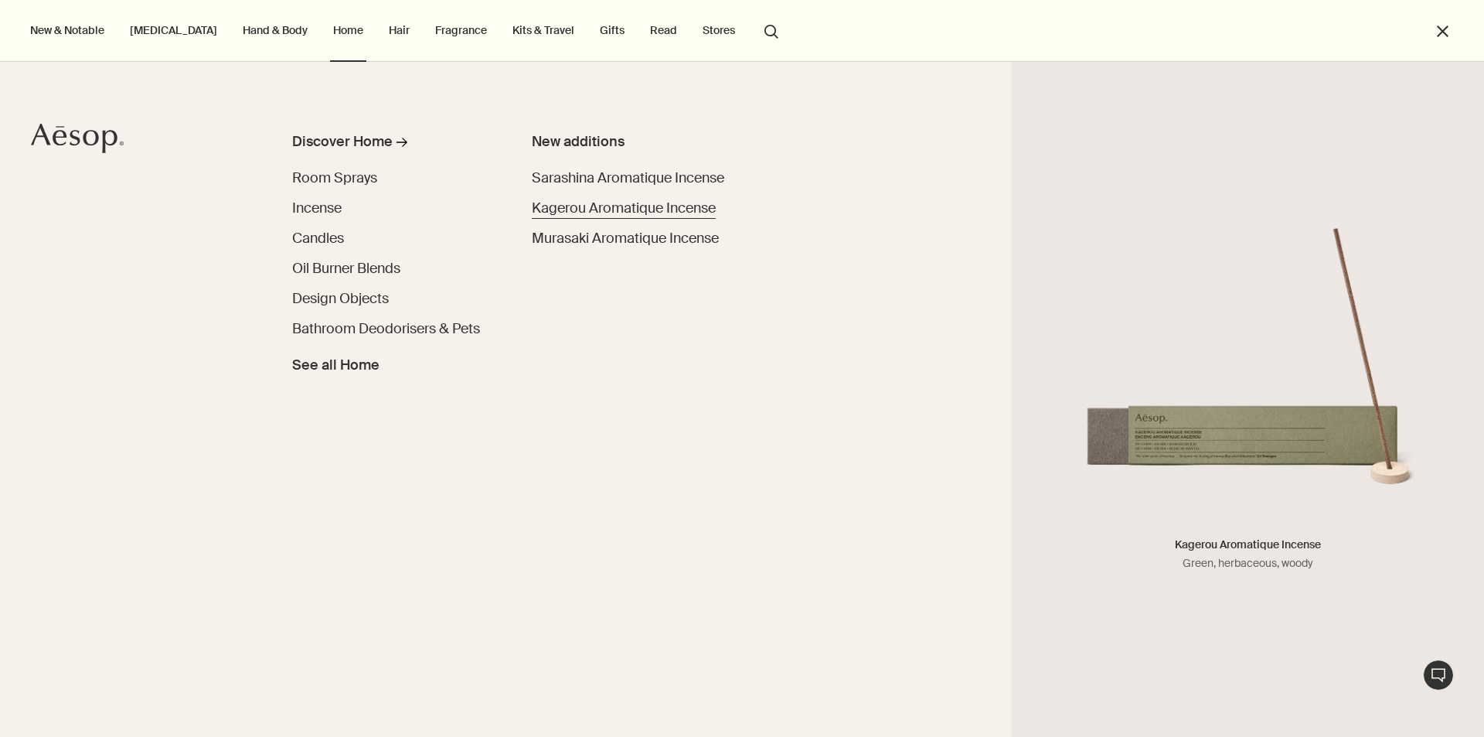
click at [622, 216] on span "Kagerou Aromatique Incense" at bounding box center [624, 208] width 184 height 19
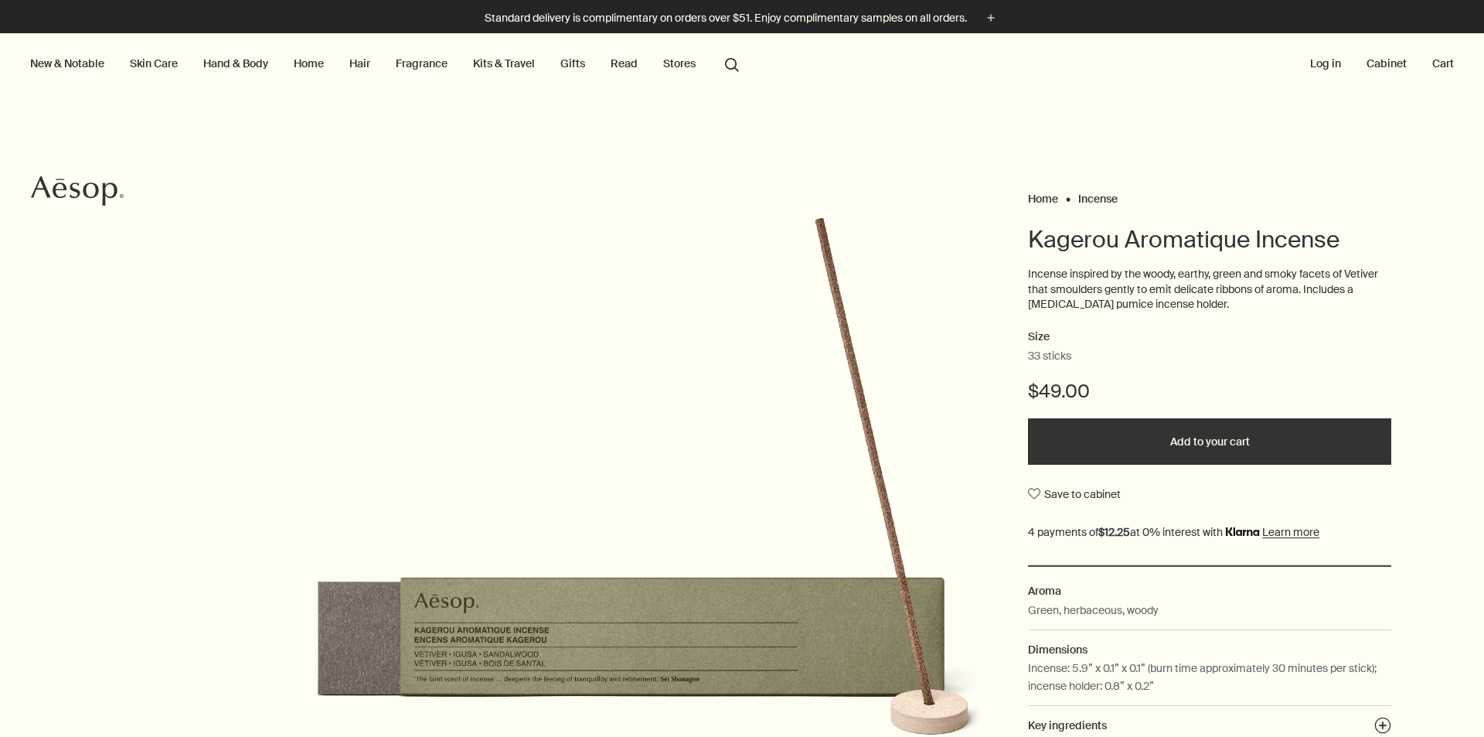
click at [1104, 289] on p "Incense inspired by the woody, earthy, green and smoky facets of Vetiver that s…" at bounding box center [1209, 290] width 363 height 46
drag, startPoint x: 1126, startPoint y: 291, endPoint x: 1248, endPoint y: 301, distance: 121.8
click at [1248, 301] on p "Incense inspired by the woody, earthy, green and smoky facets of Vetiver that s…" at bounding box center [1209, 290] width 363 height 46
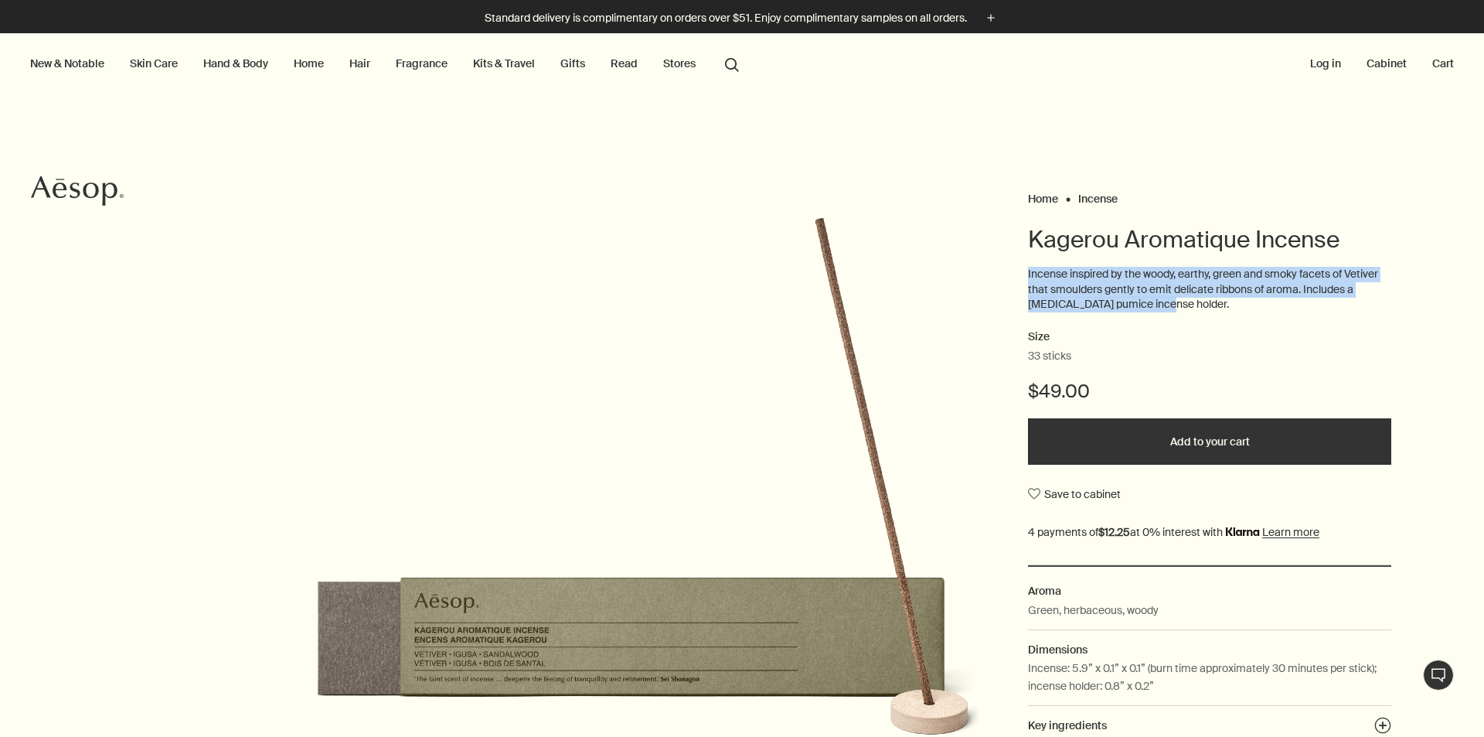
drag, startPoint x: 1021, startPoint y: 268, endPoint x: 1168, endPoint y: 302, distance: 150.6
click at [1168, 302] on p "Incense inspired by the woody, earthy, green and smoky facets of Vetiver that s…" at bounding box center [1209, 290] width 363 height 46
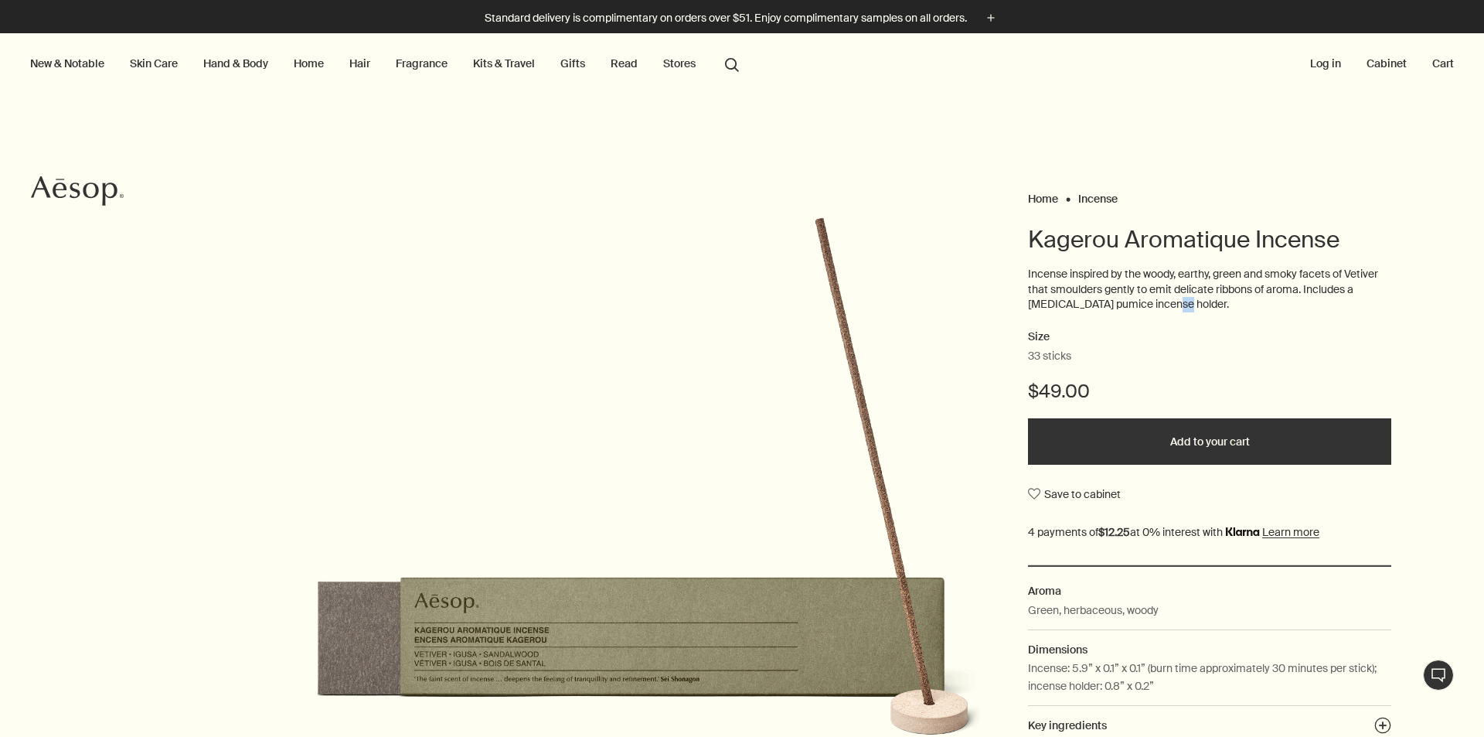
drag, startPoint x: 1174, startPoint y: 308, endPoint x: 1187, endPoint y: 311, distance: 13.5
click at [1181, 311] on p "Incense inspired by the woody, earthy, green and smoky facets of Vetiver that s…" at bounding box center [1209, 290] width 363 height 46
click at [1191, 309] on p "Incense inspired by the woody, earthy, green and smoky facets of Vetiver that s…" at bounding box center [1209, 290] width 363 height 46
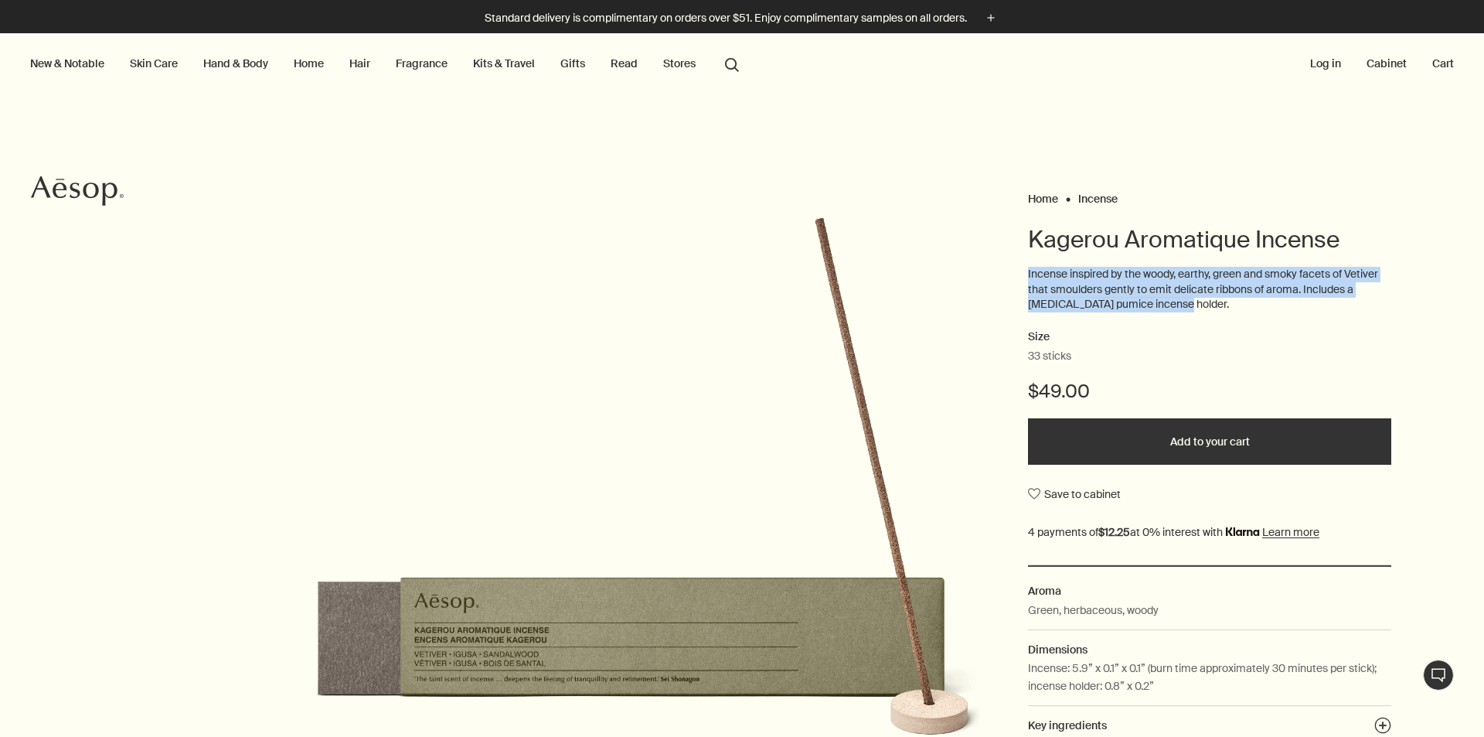
drag, startPoint x: 1195, startPoint y: 306, endPoint x: 1003, endPoint y: 271, distance: 195.6
click at [1003, 271] on div "Home Incense Kagerou Aromatique Incense Incense inspired by the woody, earthy, …" at bounding box center [742, 521] width 1484 height 667
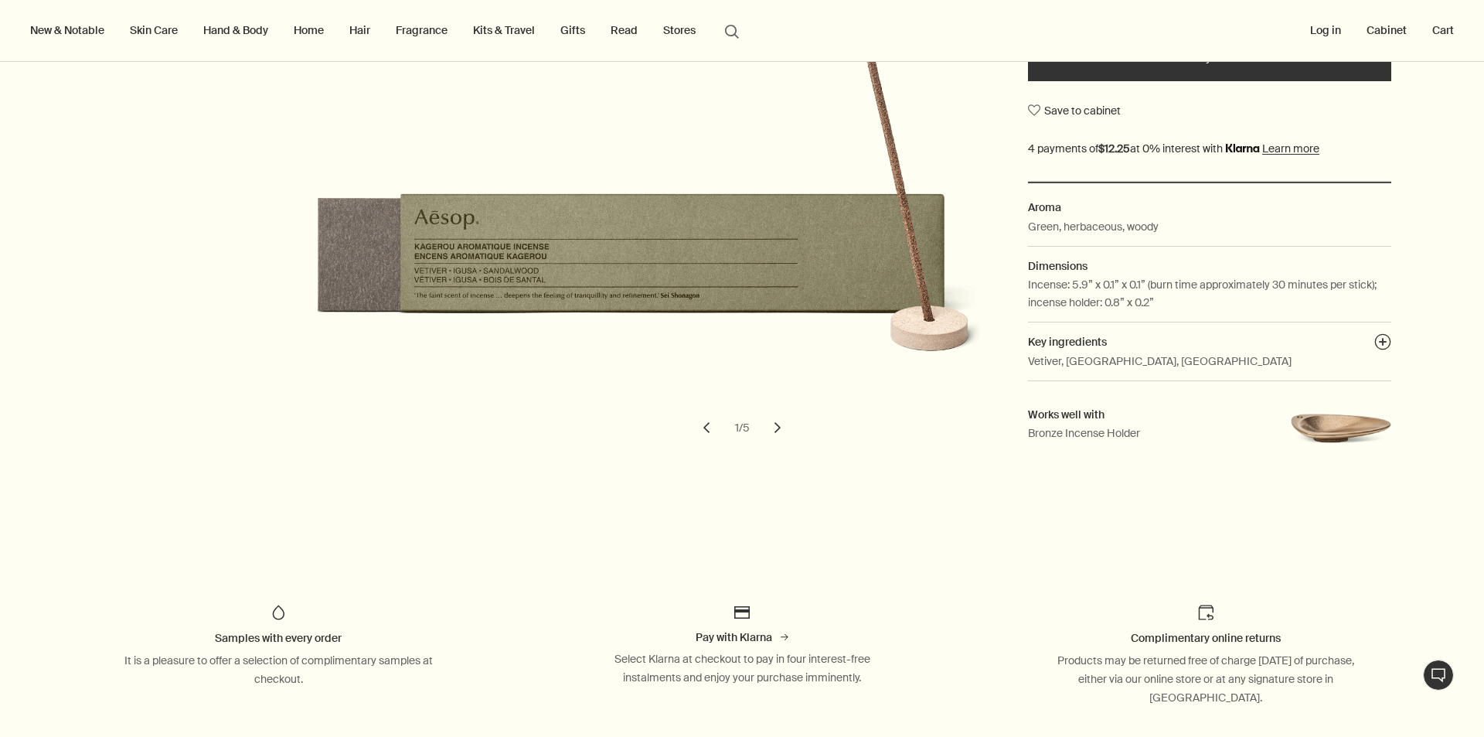
scroll to position [387, 0]
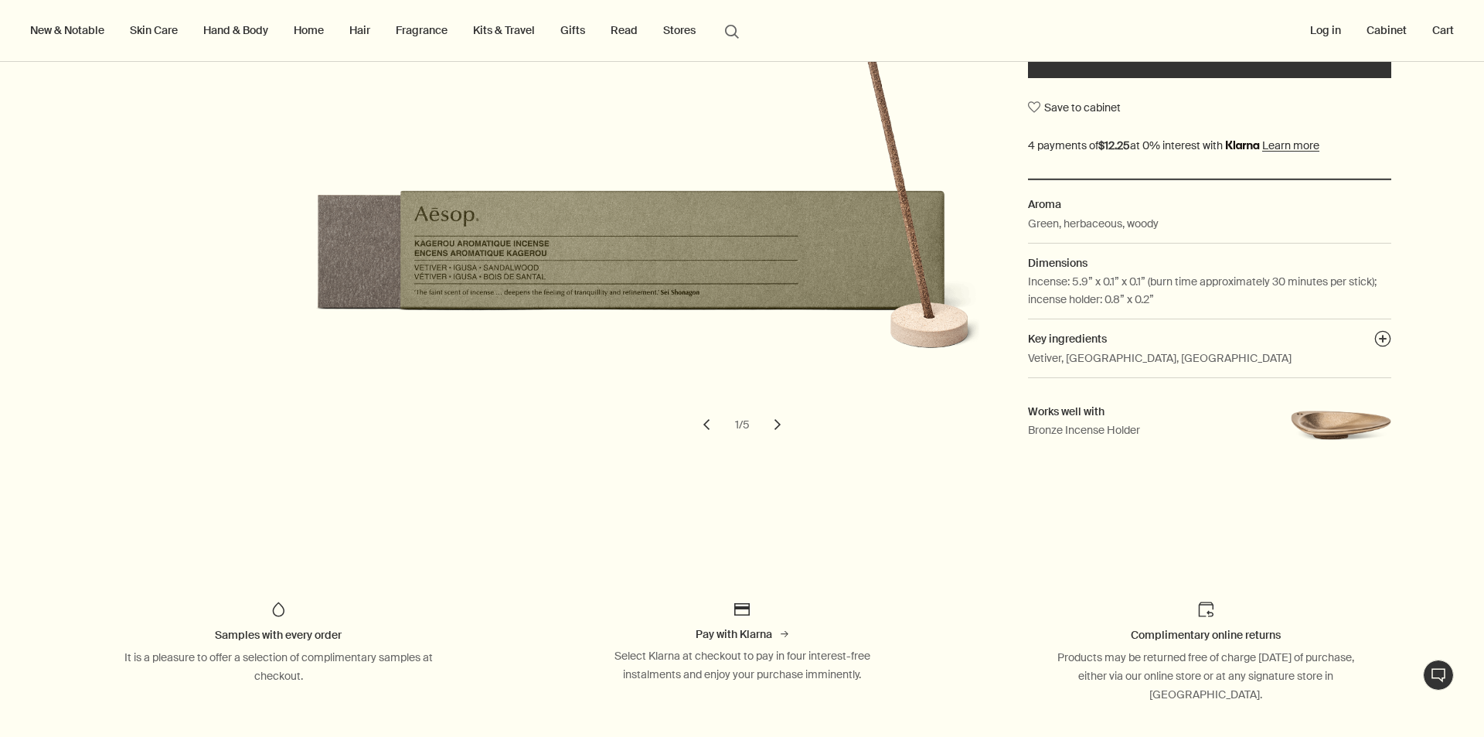
click at [768, 424] on button "chevron" at bounding box center [778, 424] width 34 height 34
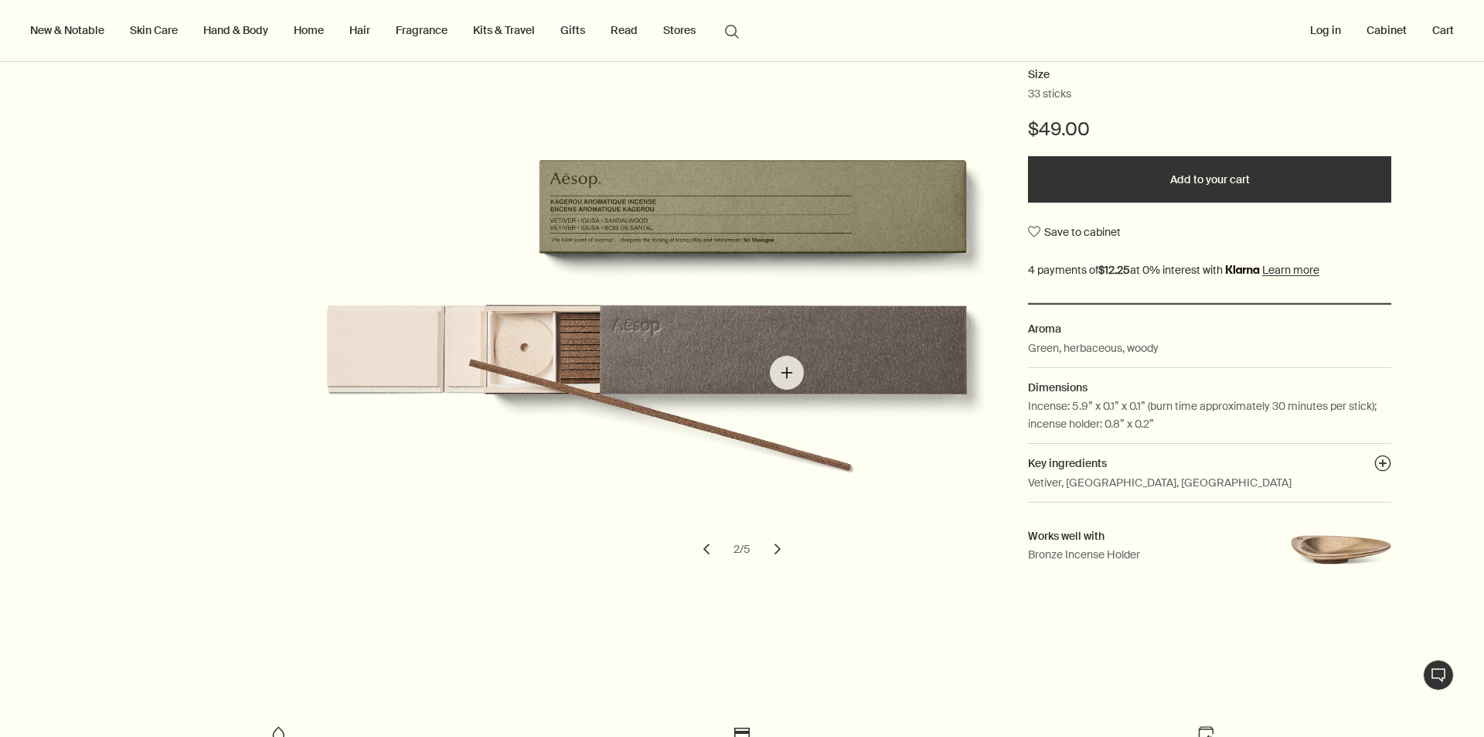
scroll to position [232, 0]
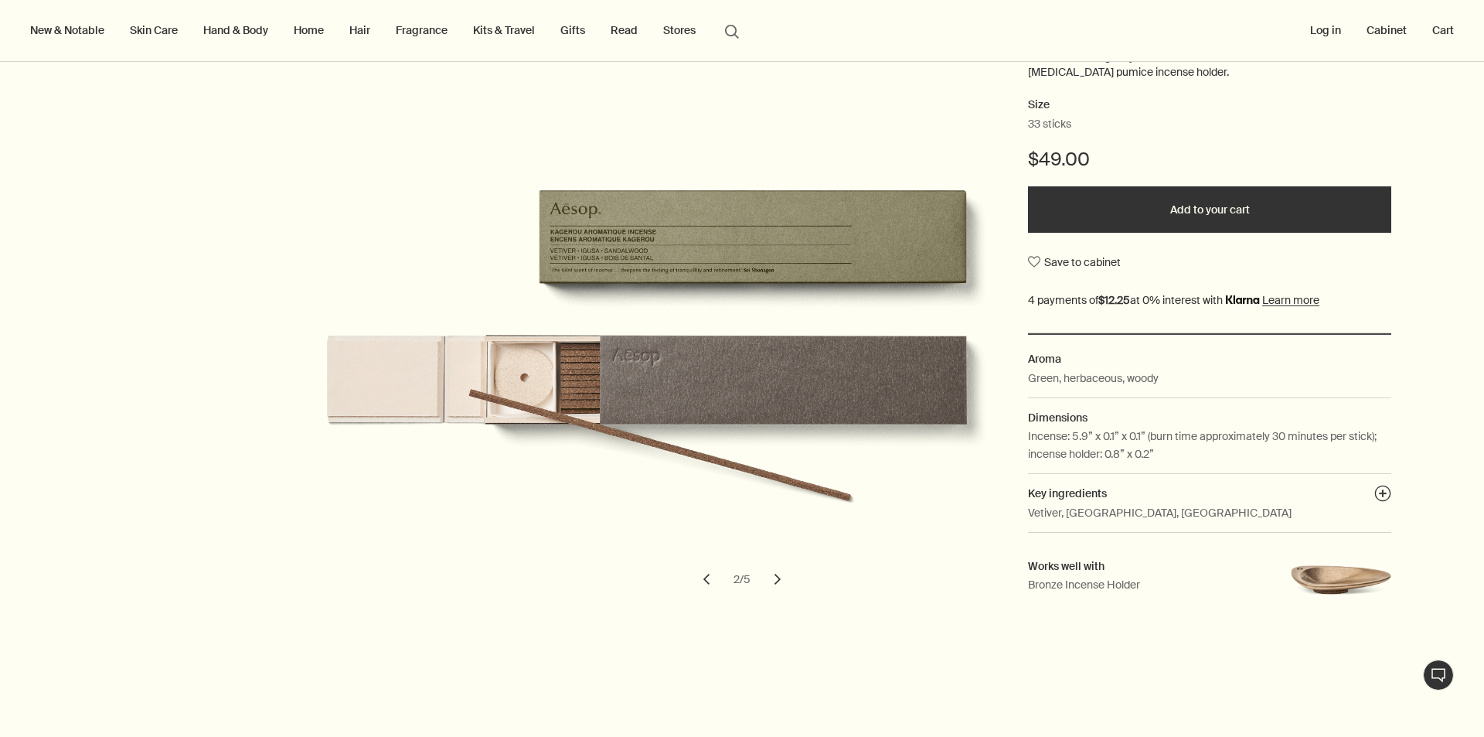
click at [768, 580] on button "chevron" at bounding box center [778, 579] width 34 height 34
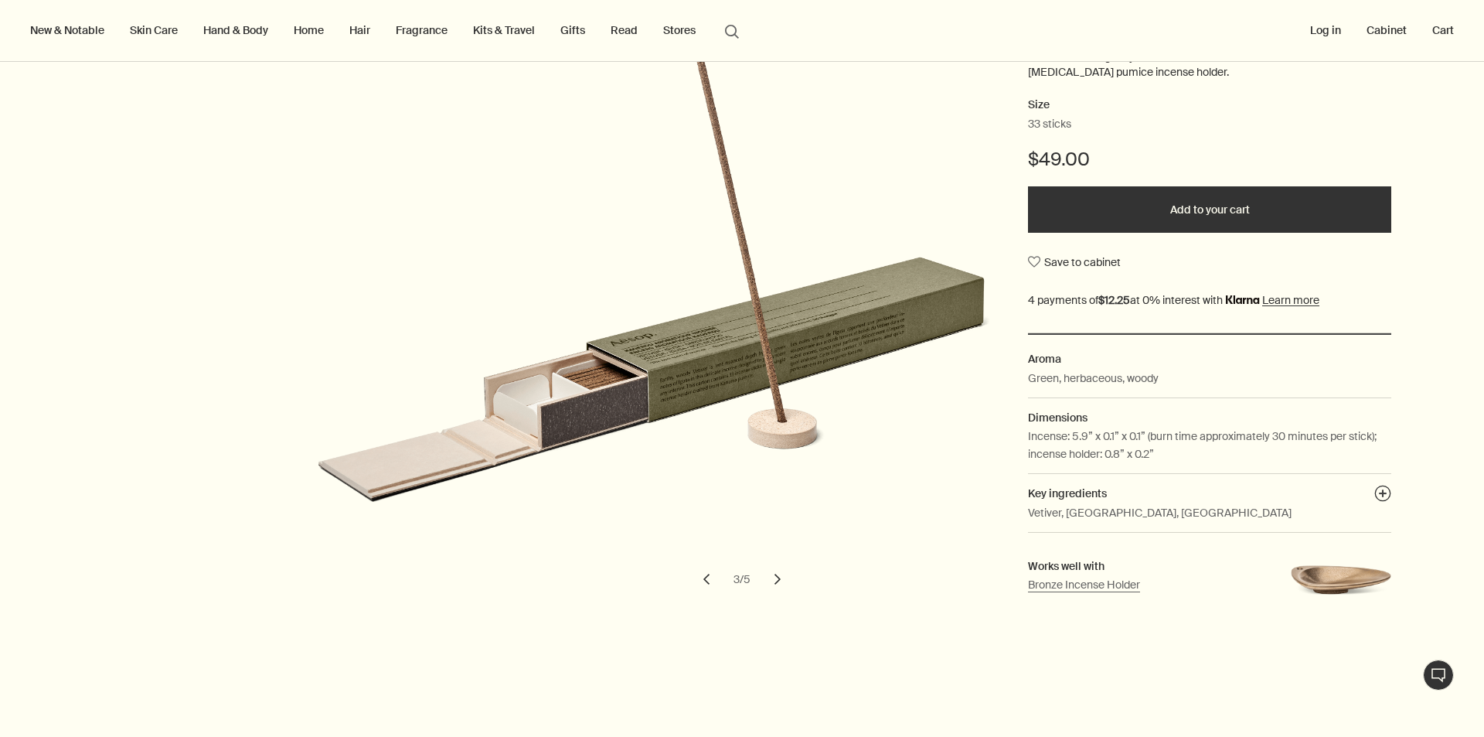
click at [1066, 568] on span "Works well with" at bounding box center [1066, 566] width 77 height 14
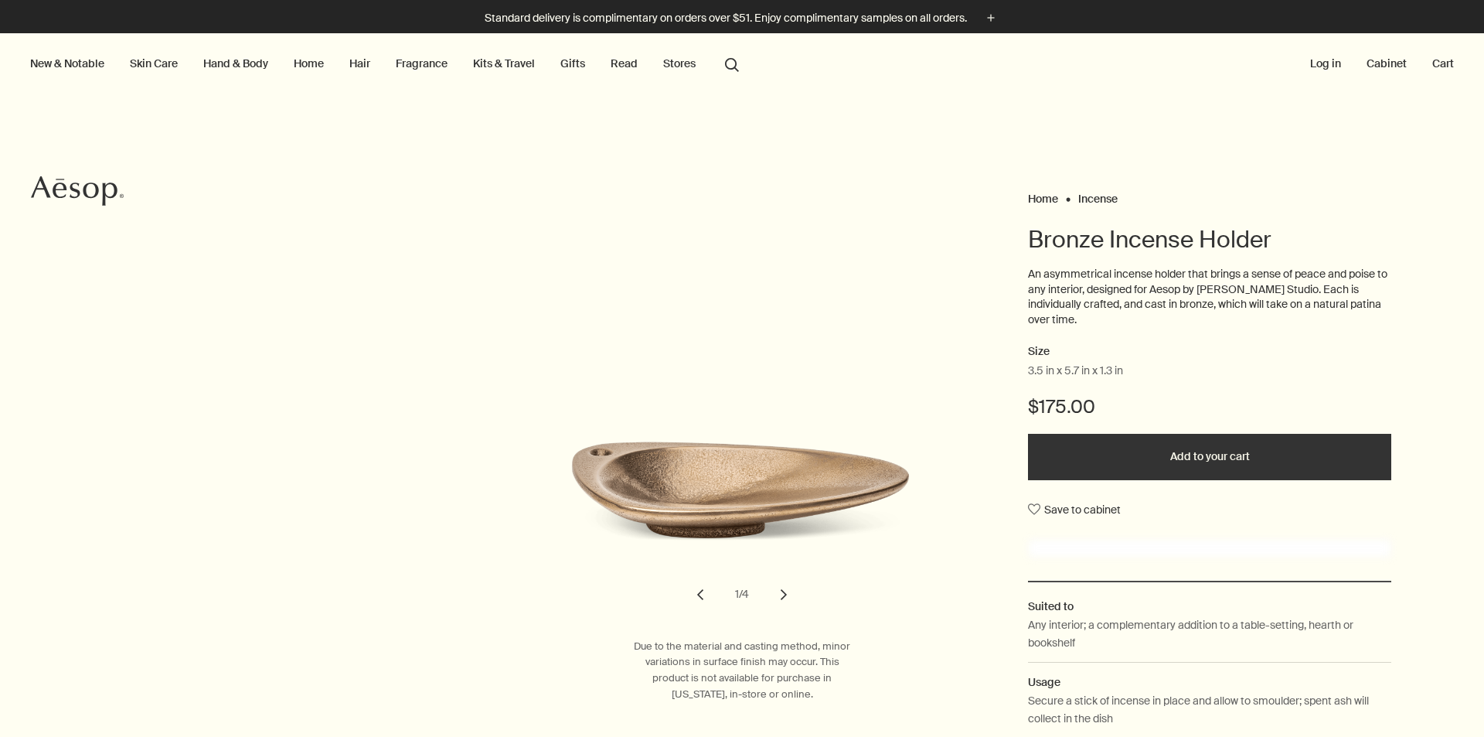
scroll to position [77, 0]
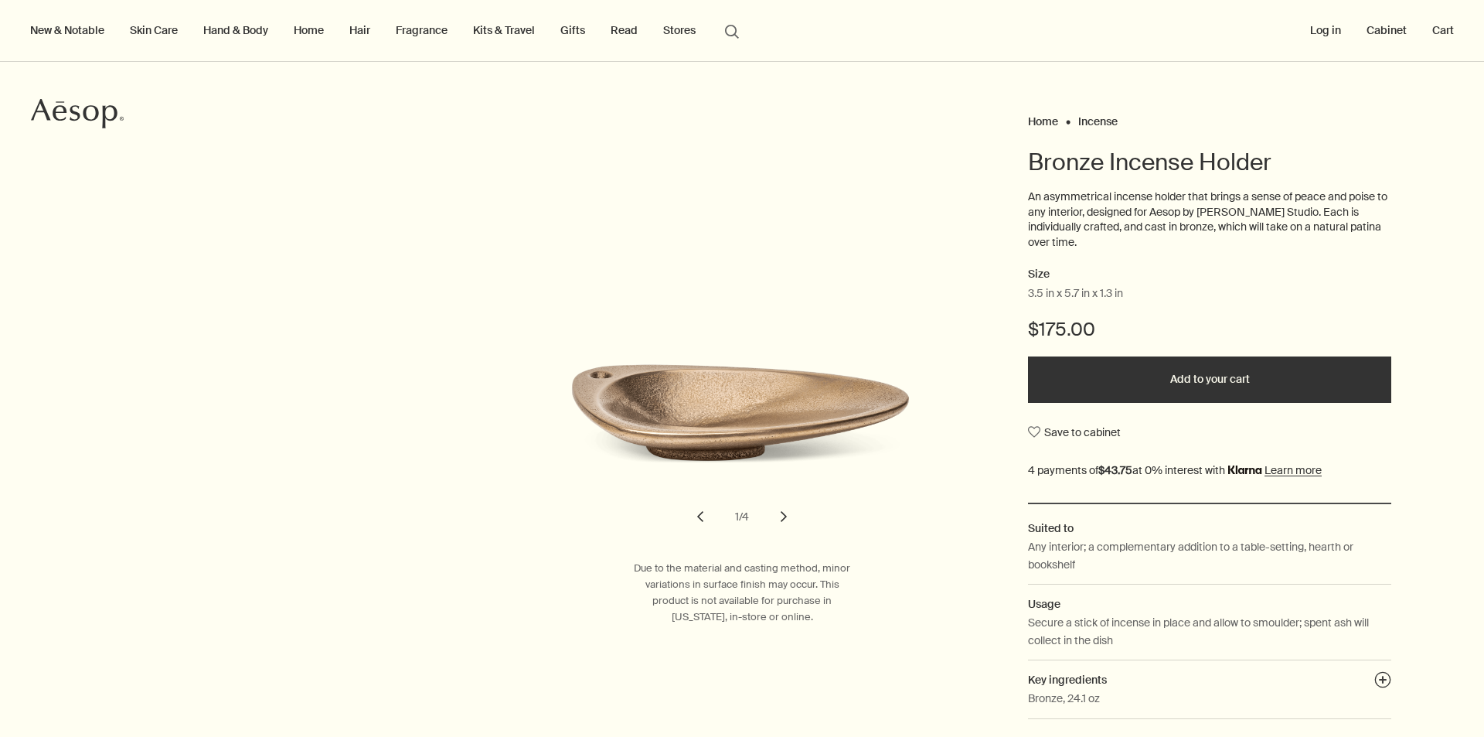
click at [774, 511] on button "chevron" at bounding box center [784, 516] width 34 height 34
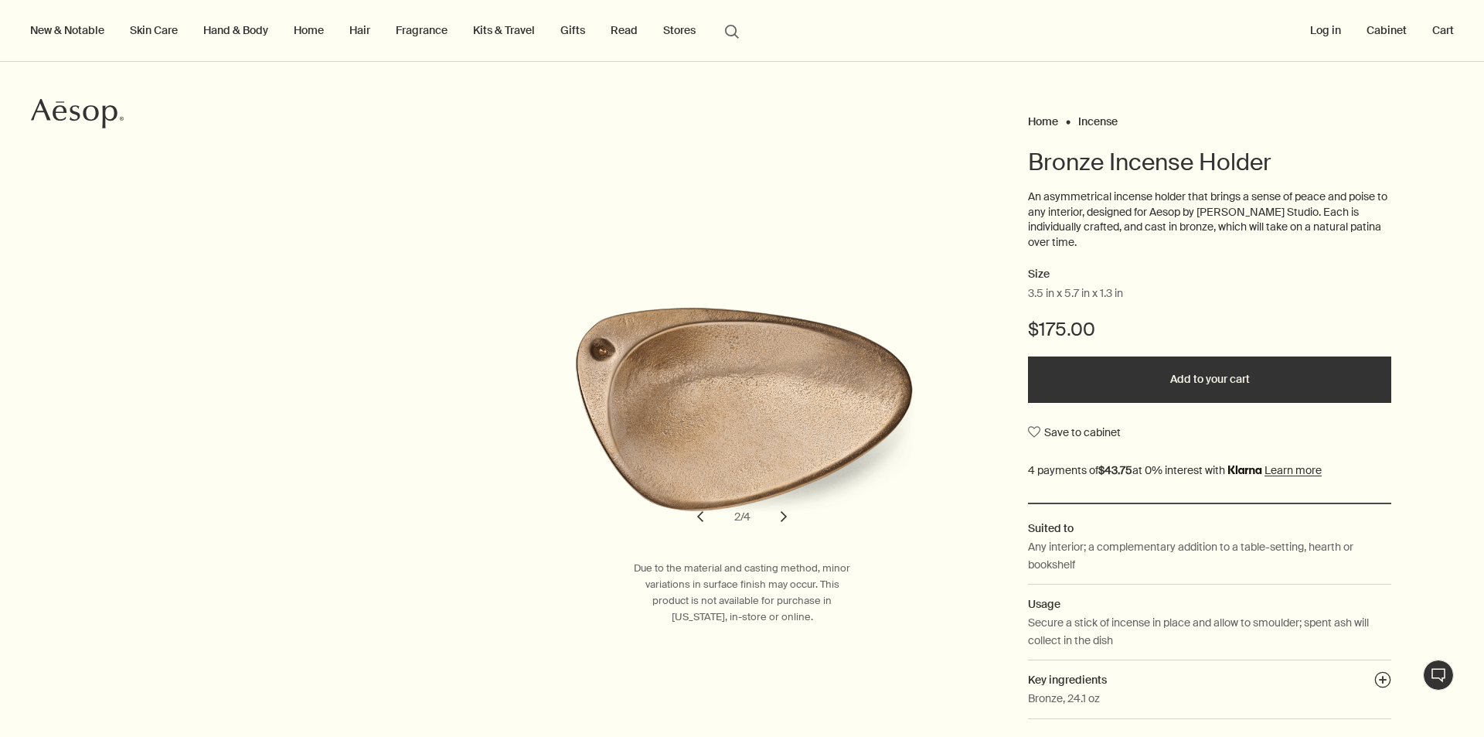
click at [772, 510] on button "chevron" at bounding box center [784, 516] width 34 height 34
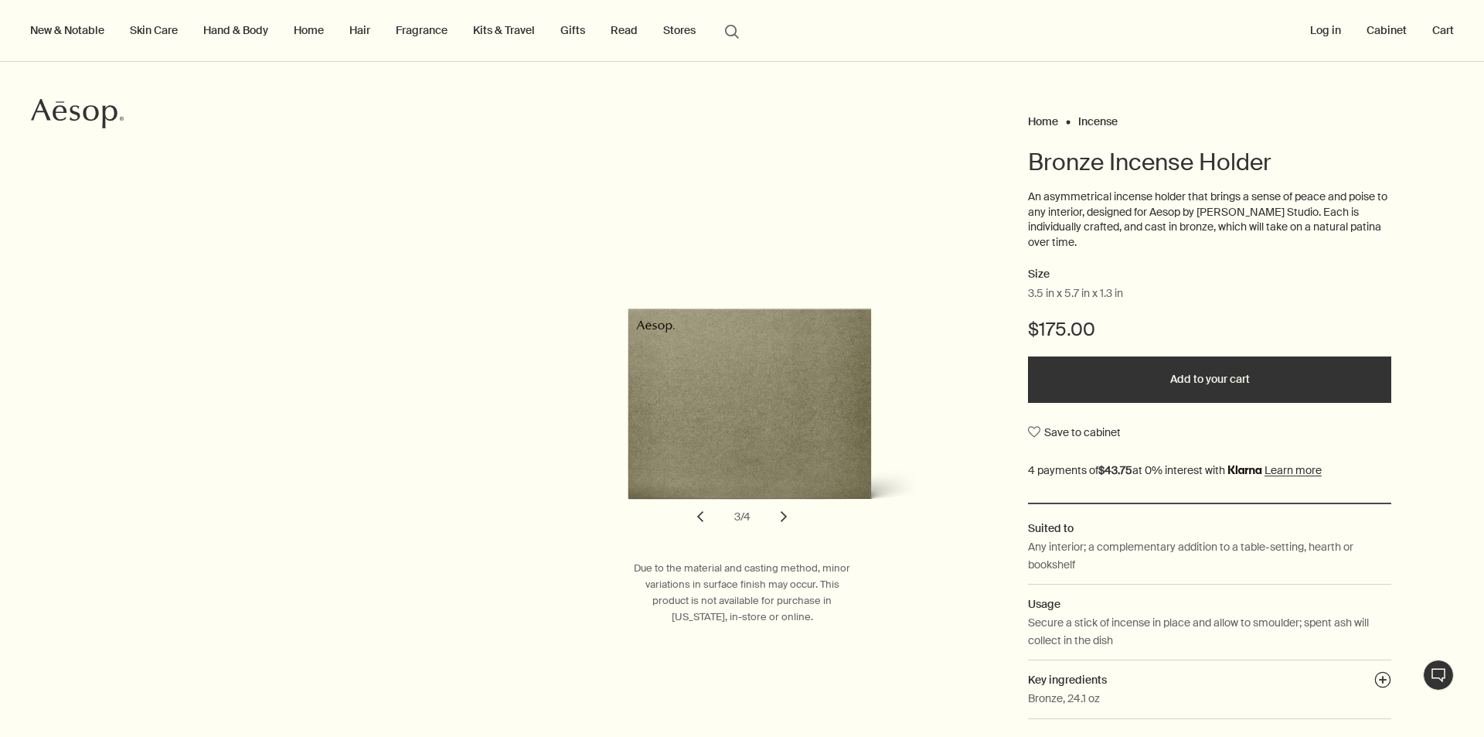
click at [772, 510] on button "chevron" at bounding box center [784, 516] width 34 height 34
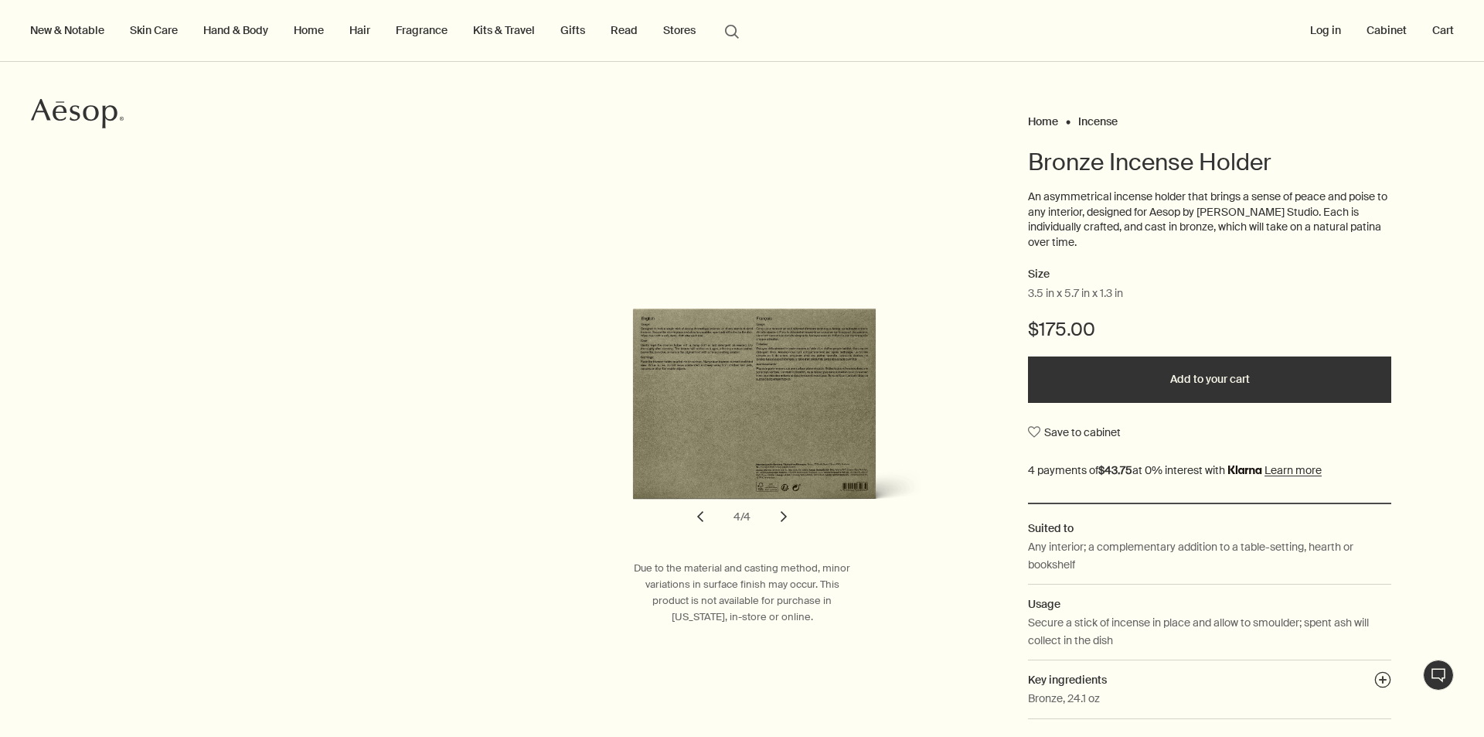
click at [772, 510] on button "chevron" at bounding box center [784, 516] width 34 height 34
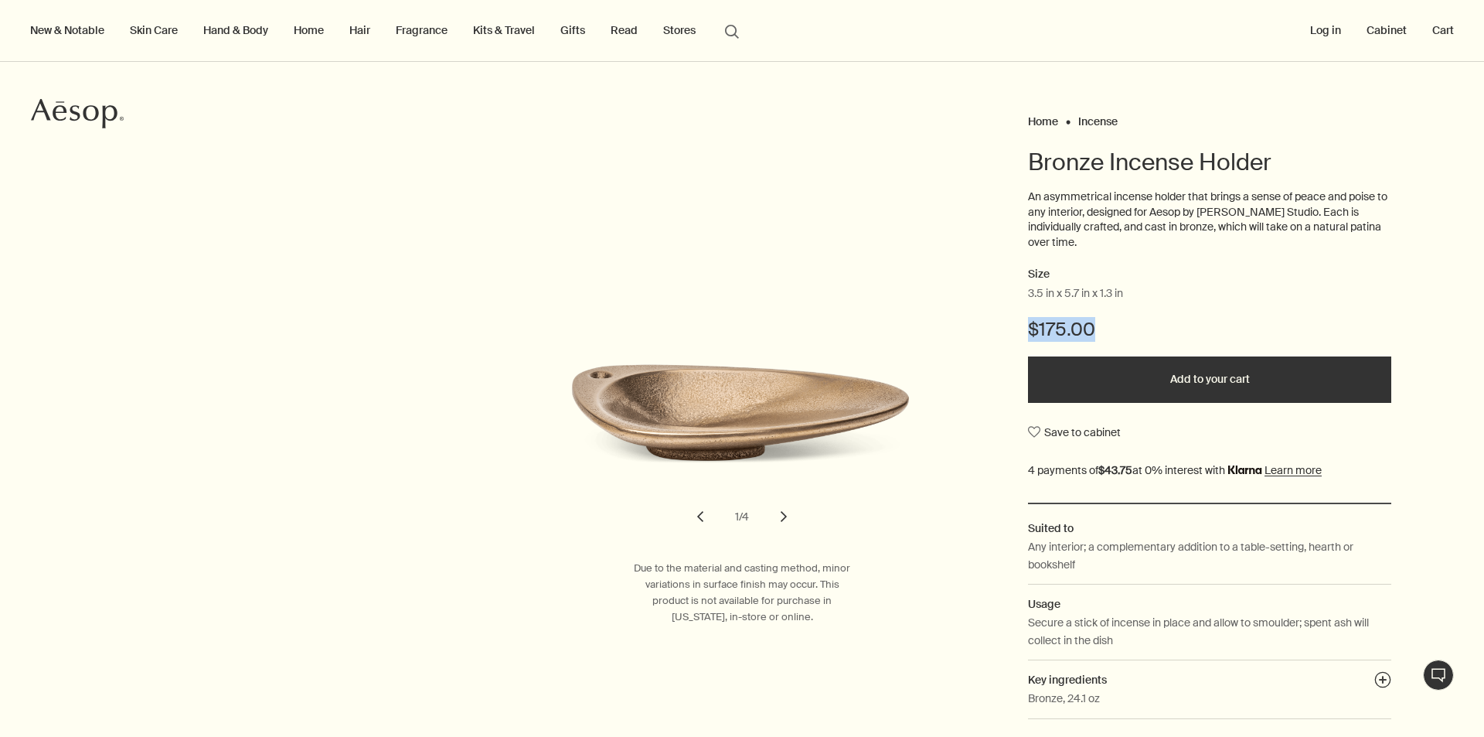
drag, startPoint x: 1026, startPoint y: 315, endPoint x: 1133, endPoint y: 301, distance: 107.6
click at [1133, 301] on div "Size 3.5 in x 5.7 in x 1.3 in $175.00 Add to your cart Save to cabinet" at bounding box center [1209, 383] width 363 height 237
click at [1129, 317] on div "$175.00" at bounding box center [1209, 336] width 363 height 39
drag, startPoint x: 1061, startPoint y: 213, endPoint x: 1161, endPoint y: 224, distance: 101.1
click at [1161, 224] on p "An asymmetrical incense holder that brings a sense of peace and poise to any in…" at bounding box center [1209, 219] width 363 height 60
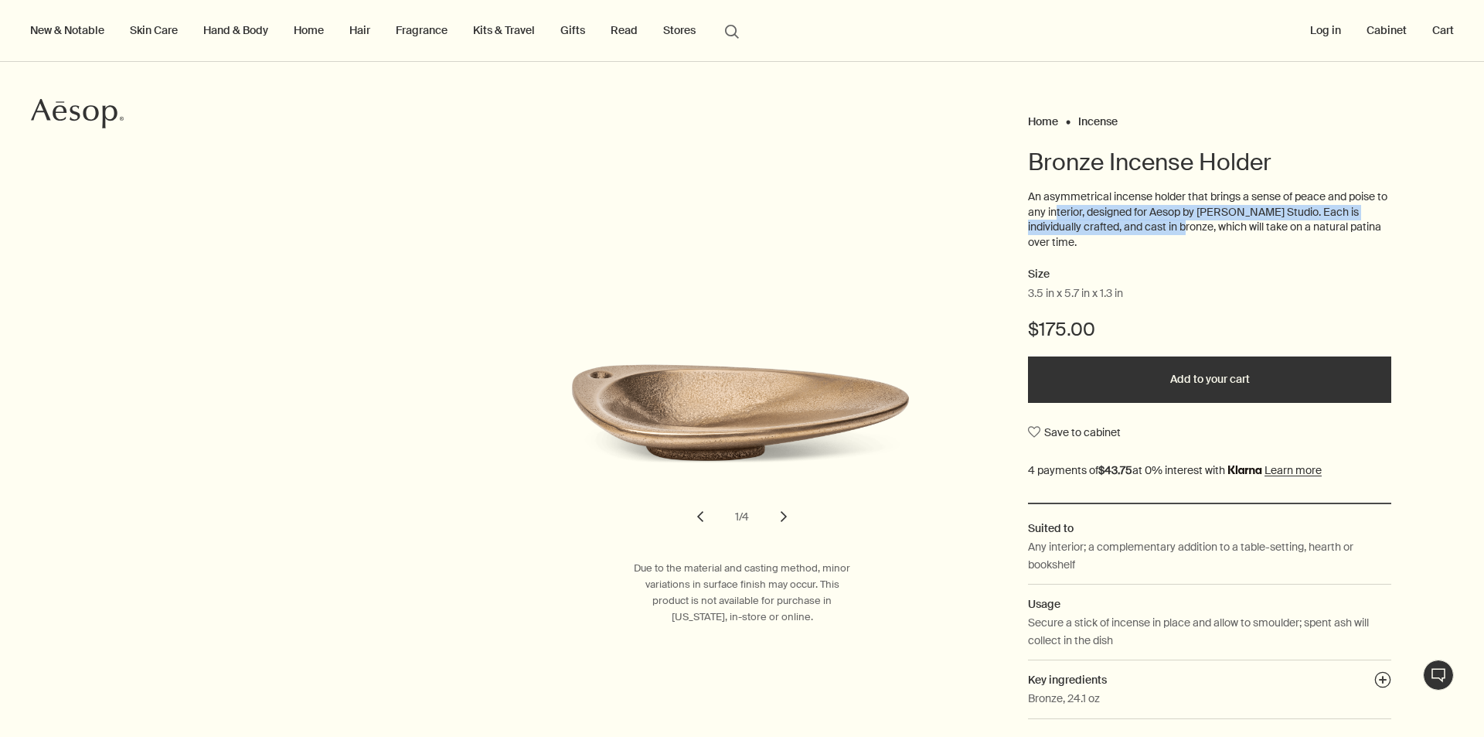
click at [1161, 224] on p "An asymmetrical incense holder that brings a sense of peace and poise to any in…" at bounding box center [1209, 219] width 363 height 60
click at [1177, 265] on h2 "Size" at bounding box center [1209, 274] width 363 height 19
click at [1179, 218] on p "An asymmetrical incense holder that brings a sense of peace and poise to any in…" at bounding box center [1209, 219] width 363 height 60
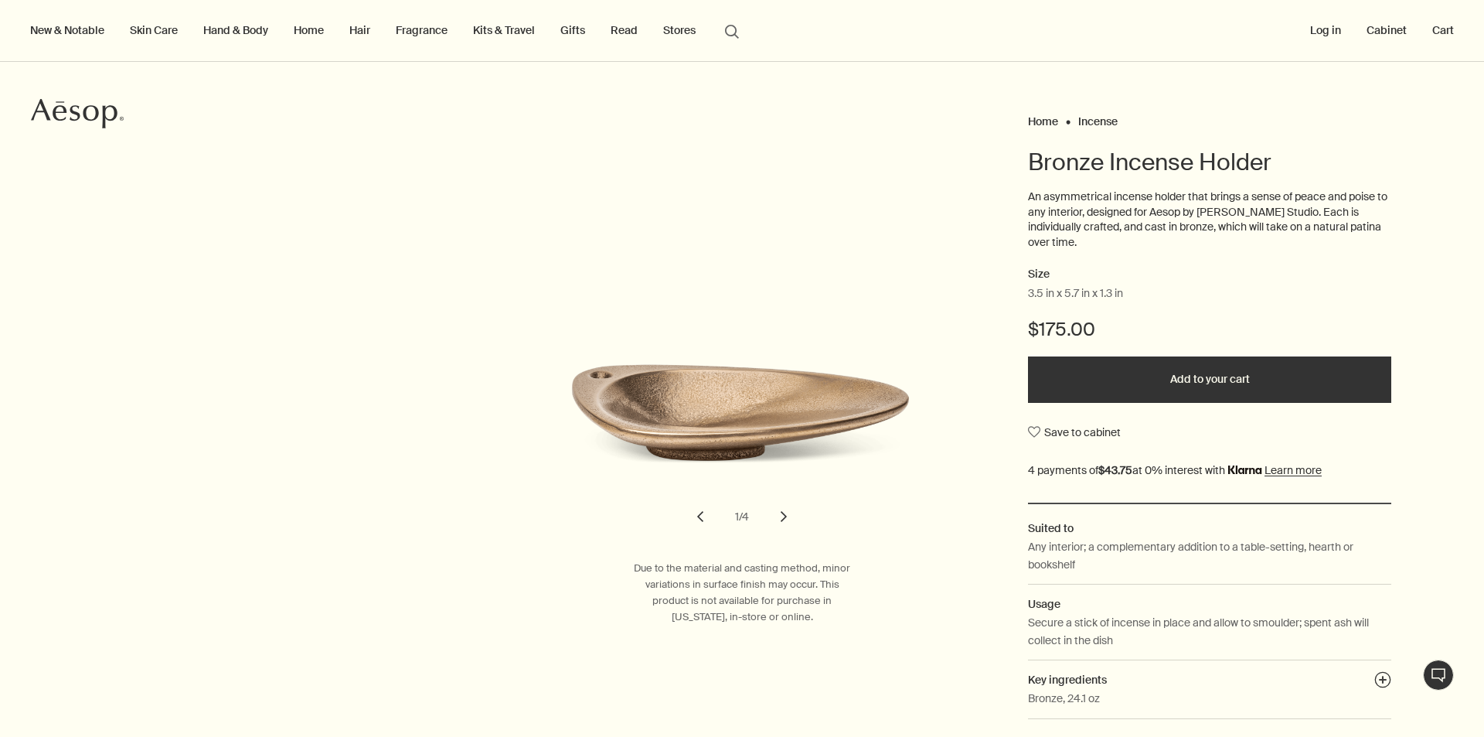
click at [1187, 242] on div "An asymmetrical incense holder that brings a sense of peace and poise to any in…" at bounding box center [1209, 227] width 363 height 76
click at [1174, 226] on p "An asymmetrical incense holder that brings a sense of peace and poise to any in…" at bounding box center [1209, 219] width 363 height 60
click at [1201, 265] on h2 "Size" at bounding box center [1209, 274] width 363 height 19
click at [1095, 205] on p "An asymmetrical incense holder that brings a sense of peace and poise to any in…" at bounding box center [1209, 219] width 363 height 60
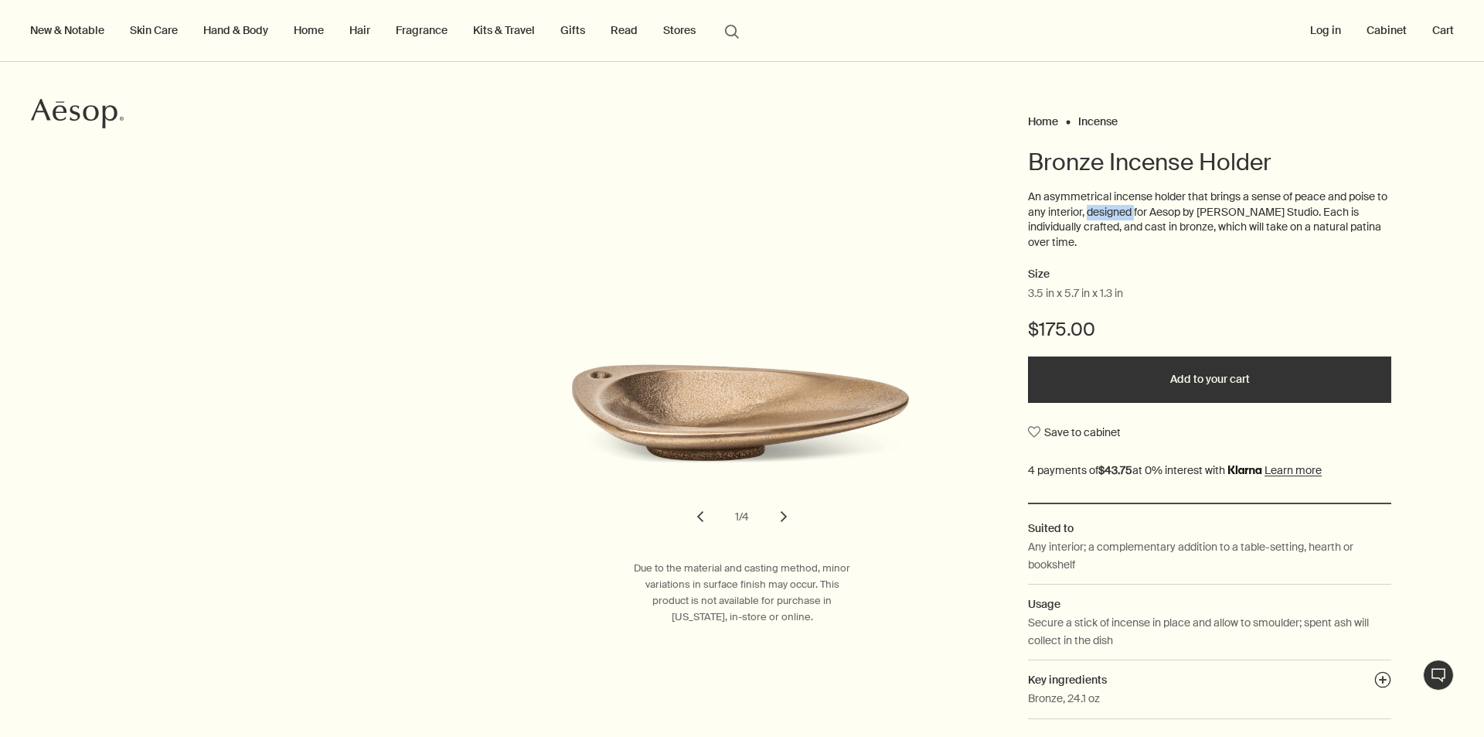
click at [1095, 205] on p "An asymmetrical incense holder that brings a sense of peace and poise to any in…" at bounding box center [1209, 219] width 363 height 60
click at [1166, 265] on h2 "Size" at bounding box center [1209, 274] width 363 height 19
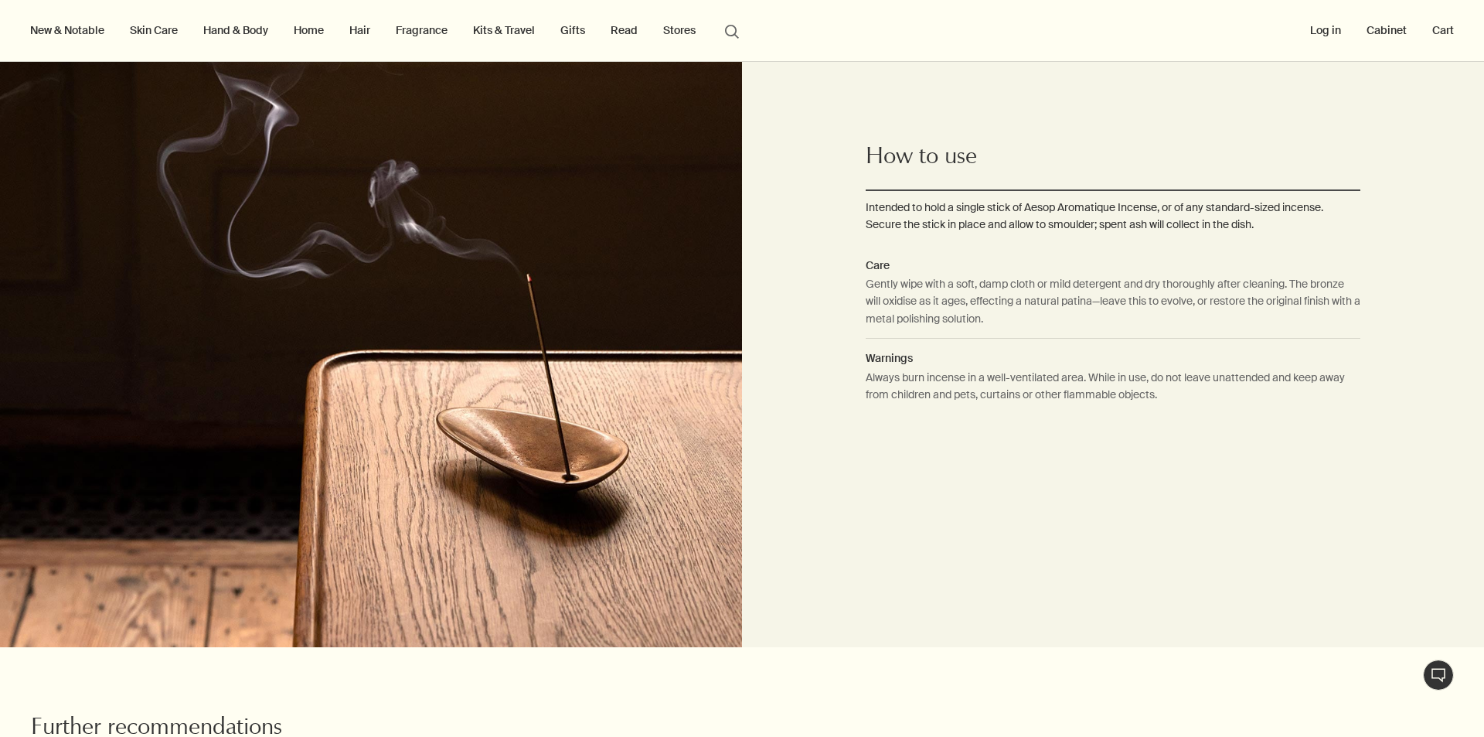
scroll to position [1082, 0]
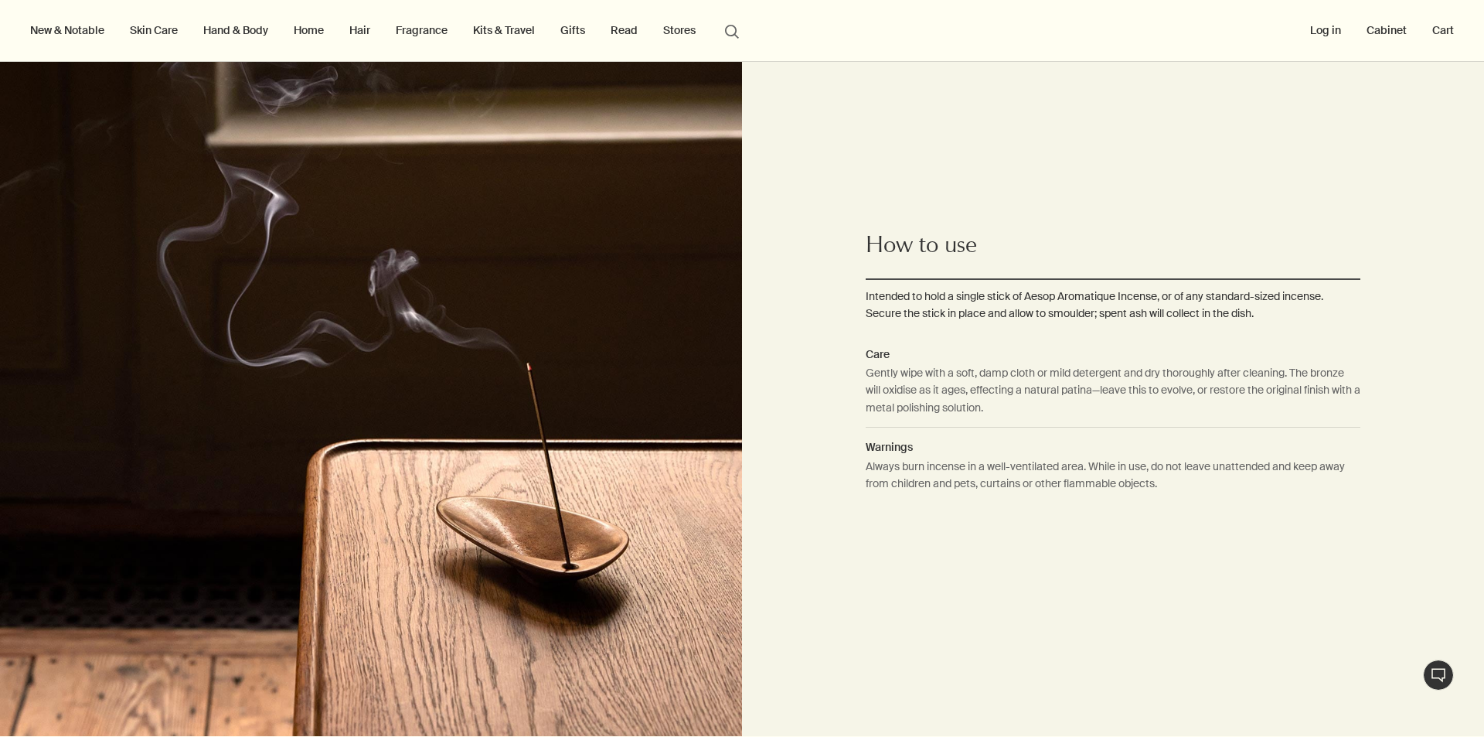
click at [1164, 364] on dd "Gently wipe with a soft, damp cloth or mild detergent and dry thoroughly after …" at bounding box center [1113, 395] width 495 height 63
drag, startPoint x: 1164, startPoint y: 361, endPoint x: 1174, endPoint y: 387, distance: 27.1
click at [1164, 364] on dd "Gently wipe with a soft, damp cloth or mild detergent and dry thoroughly after …" at bounding box center [1113, 395] width 495 height 63
click at [1174, 387] on dd "Gently wipe with a soft, damp cloth or mild detergent and dry thoroughly after …" at bounding box center [1113, 395] width 495 height 63
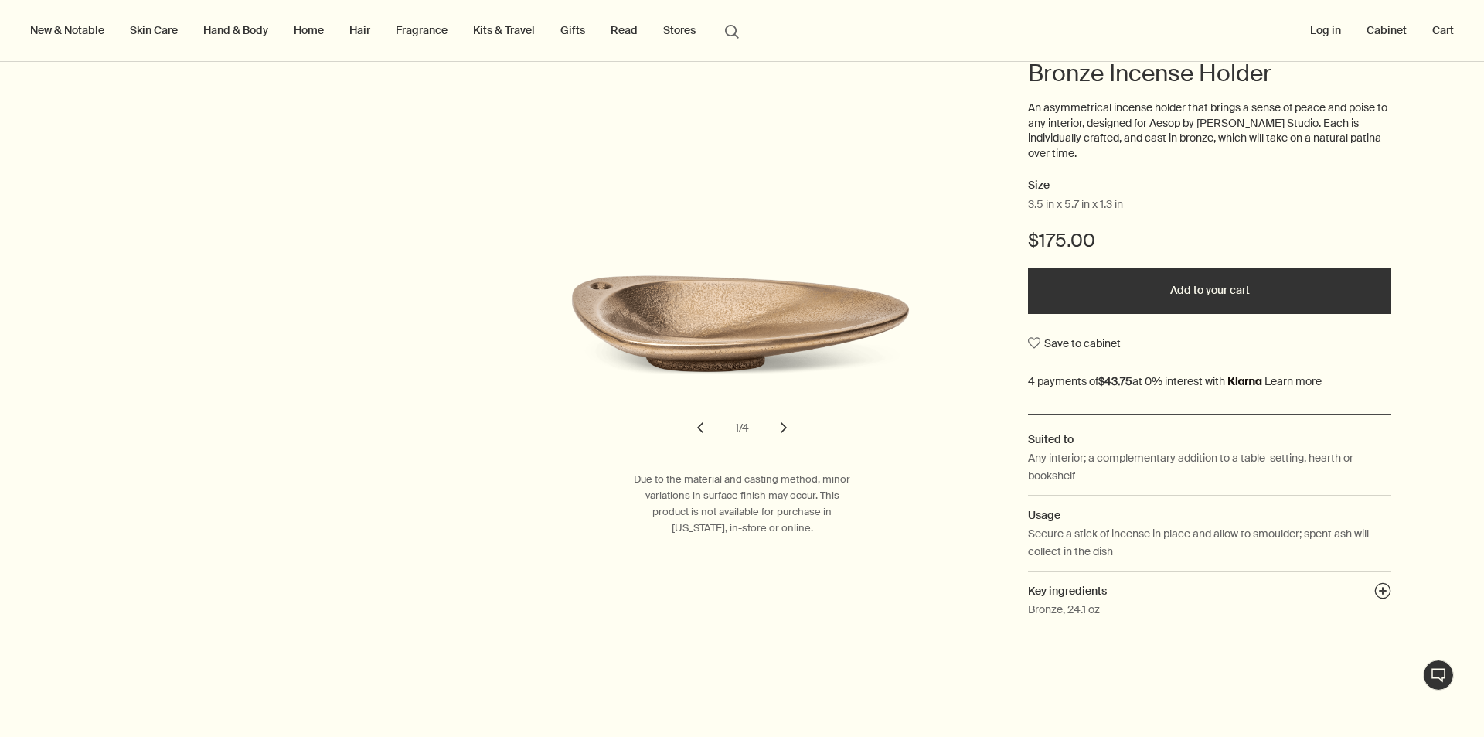
scroll to position [0, 0]
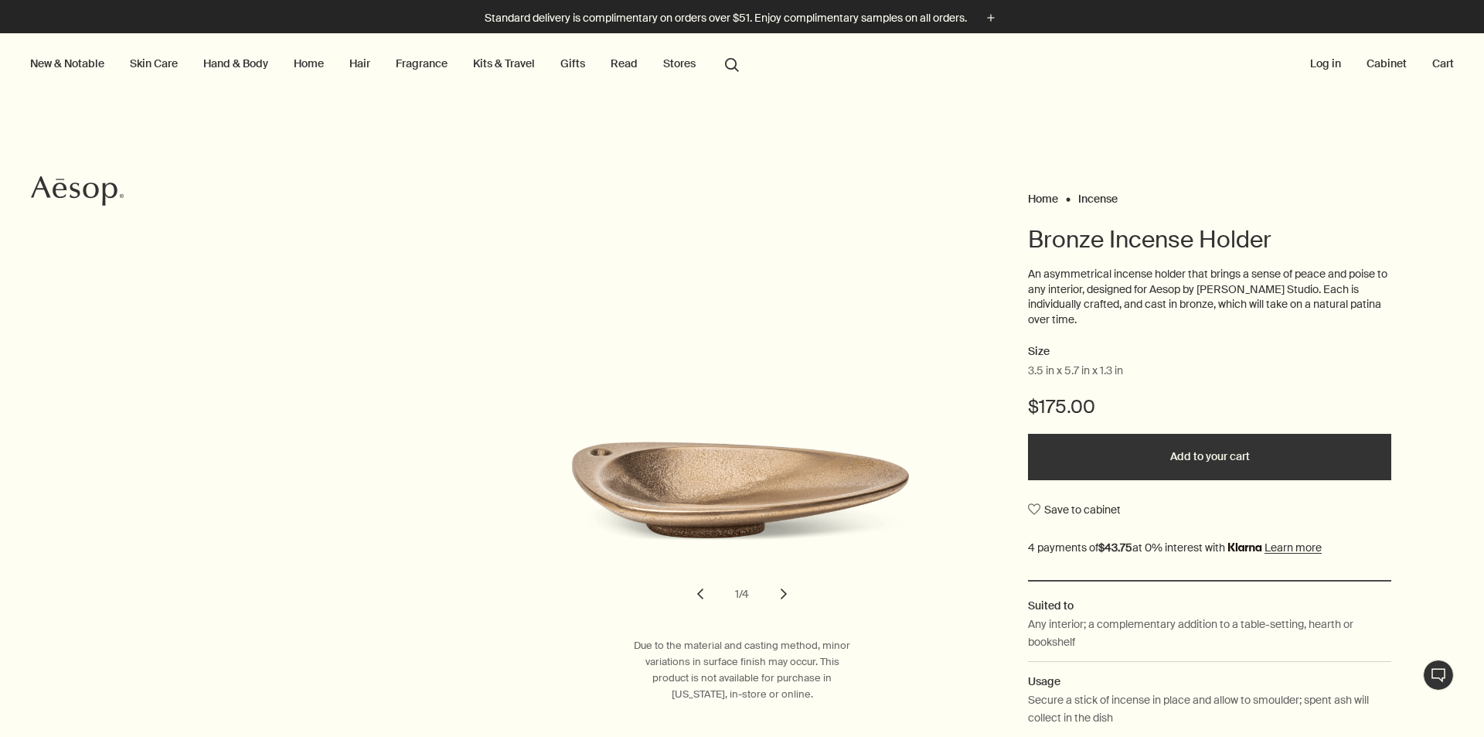
click at [564, 60] on link "Gifts" at bounding box center [572, 63] width 31 height 20
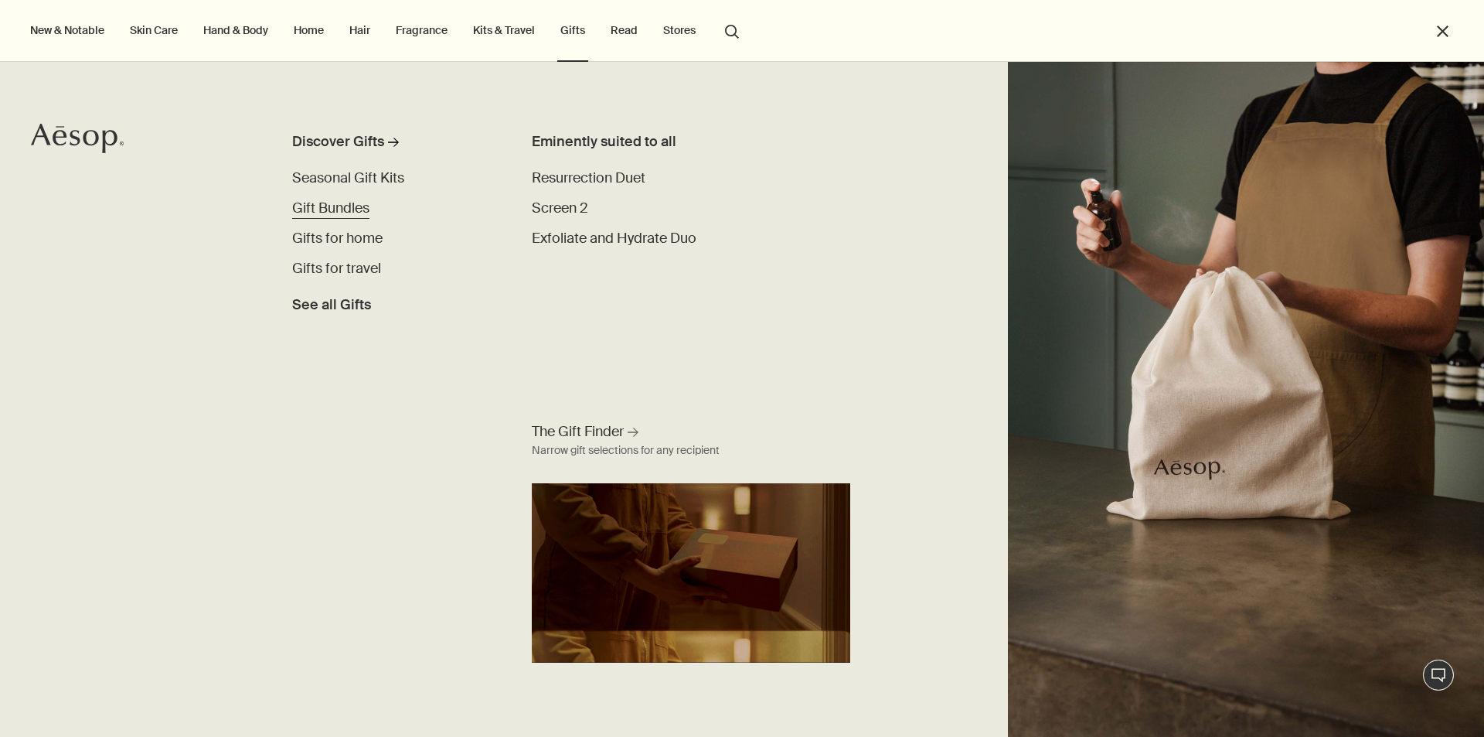
click at [346, 202] on span "Gift Bundles" at bounding box center [330, 208] width 77 height 19
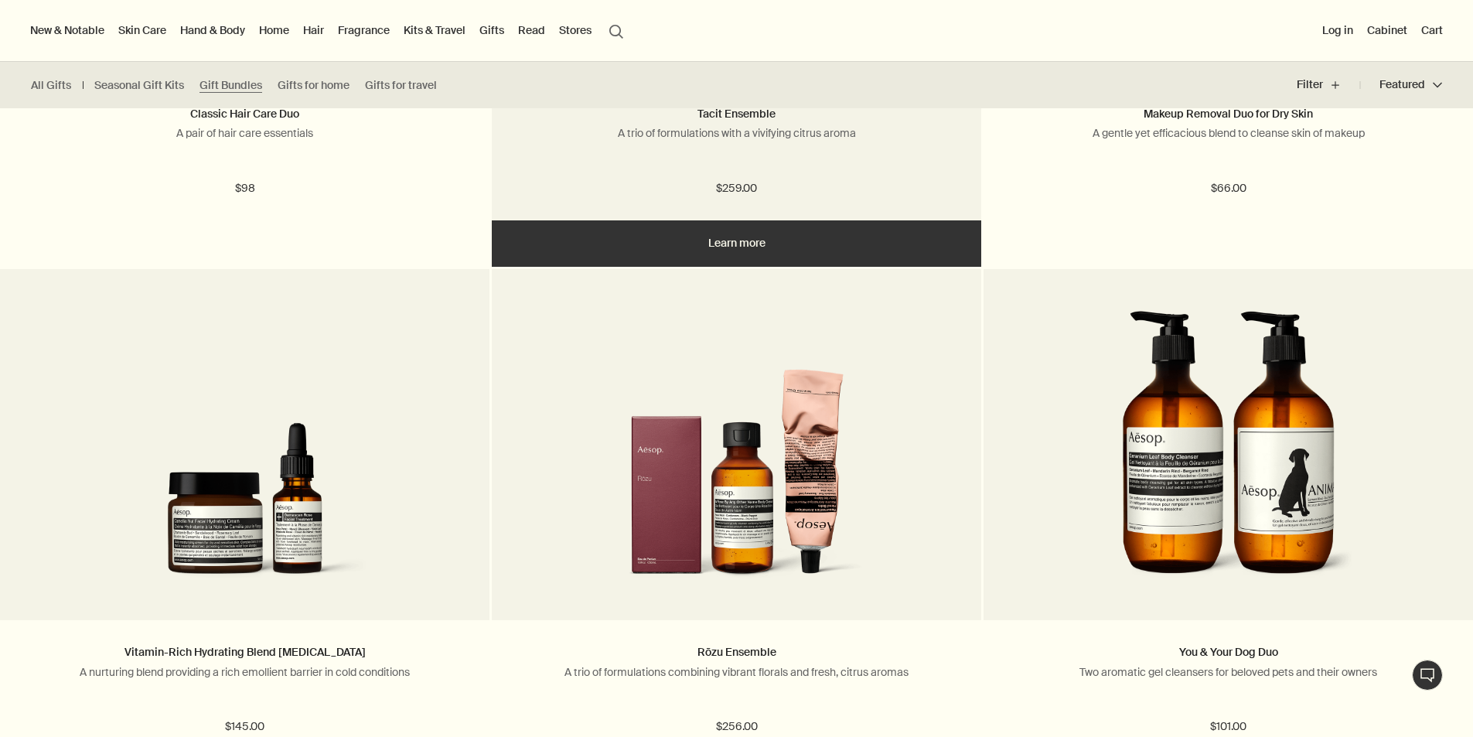
scroll to position [232, 0]
